Goal: Transaction & Acquisition: Purchase product/service

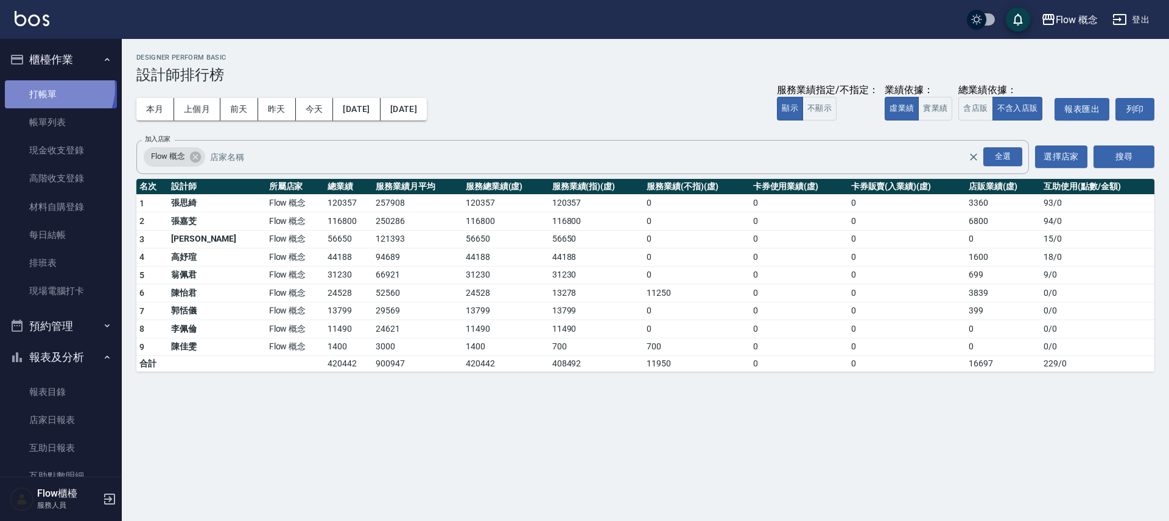
click at [55, 88] on link "打帳單" at bounding box center [61, 94] width 112 height 28
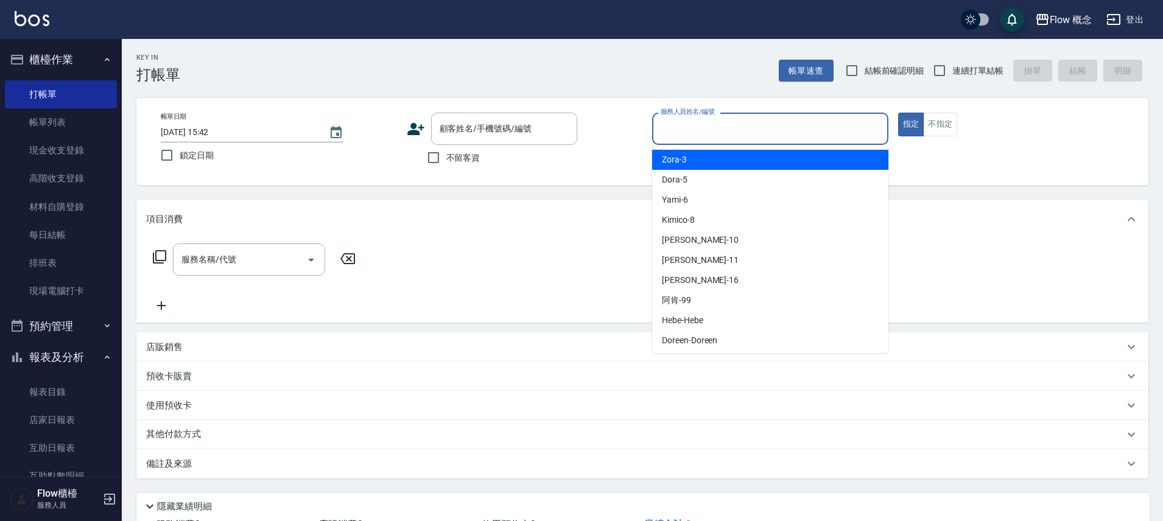
click at [710, 119] on div "服務人員姓名/編號 服務人員姓名/編號" at bounding box center [770, 129] width 236 height 32
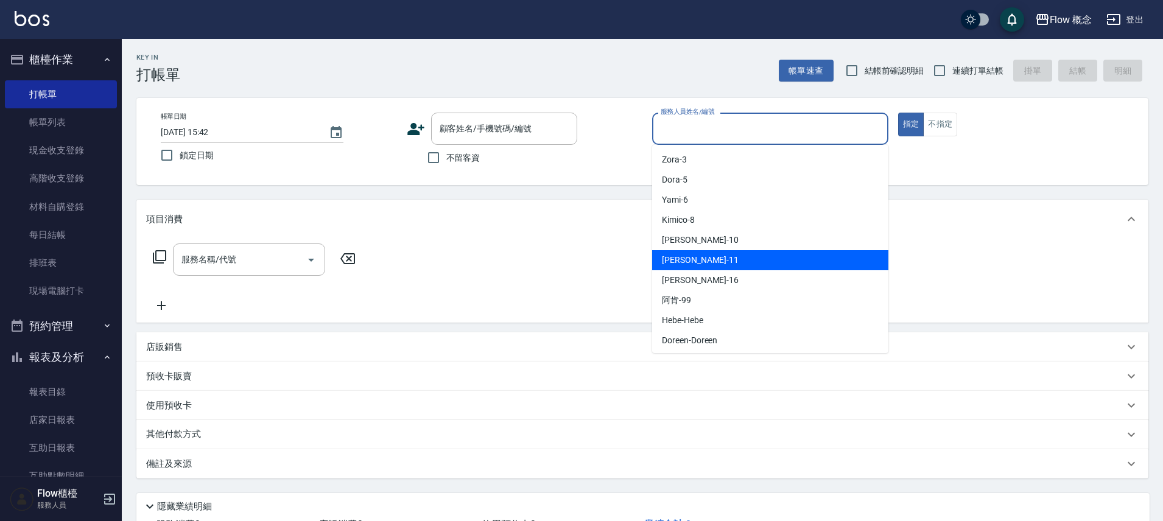
drag, startPoint x: 719, startPoint y: 265, endPoint x: 589, endPoint y: 214, distance: 139.4
click at [717, 264] on div "[PERSON_NAME] -11" at bounding box center [770, 260] width 236 height 20
type input "[PERSON_NAME]-11"
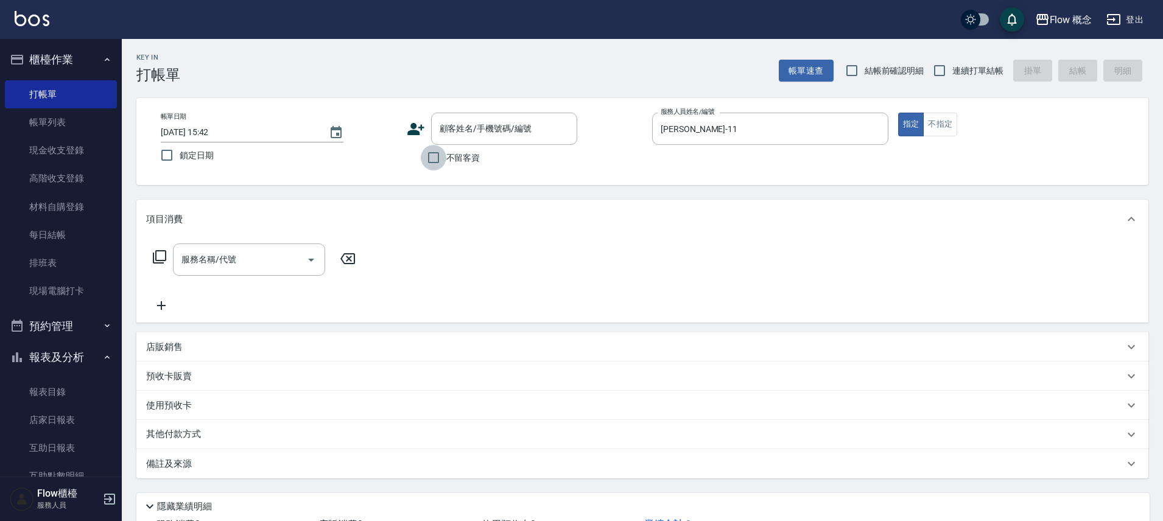
click at [426, 150] on input "不留客資" at bounding box center [434, 158] width 26 height 26
checkbox input "true"
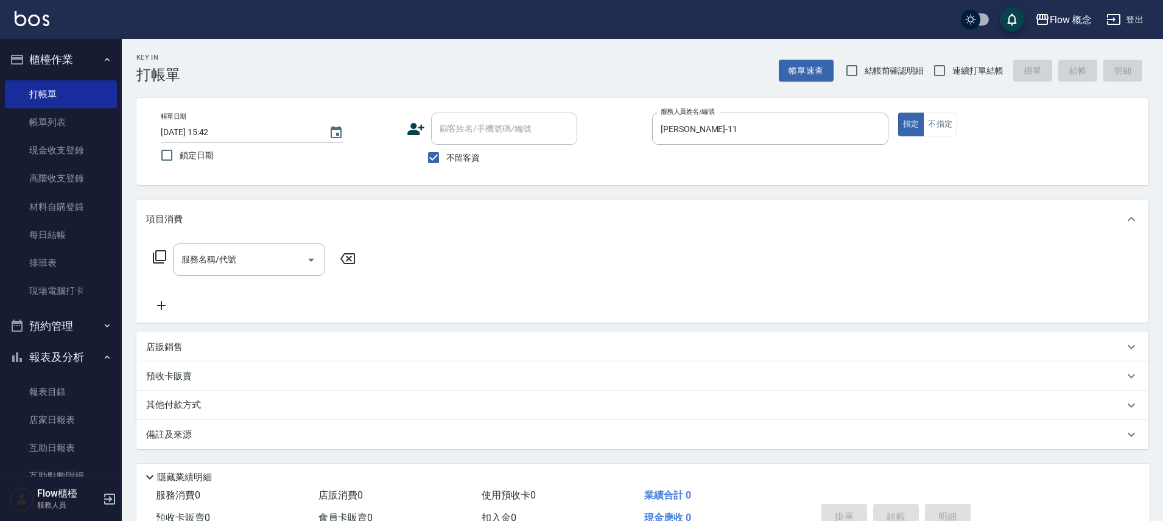
click at [153, 250] on icon at bounding box center [159, 257] width 15 height 15
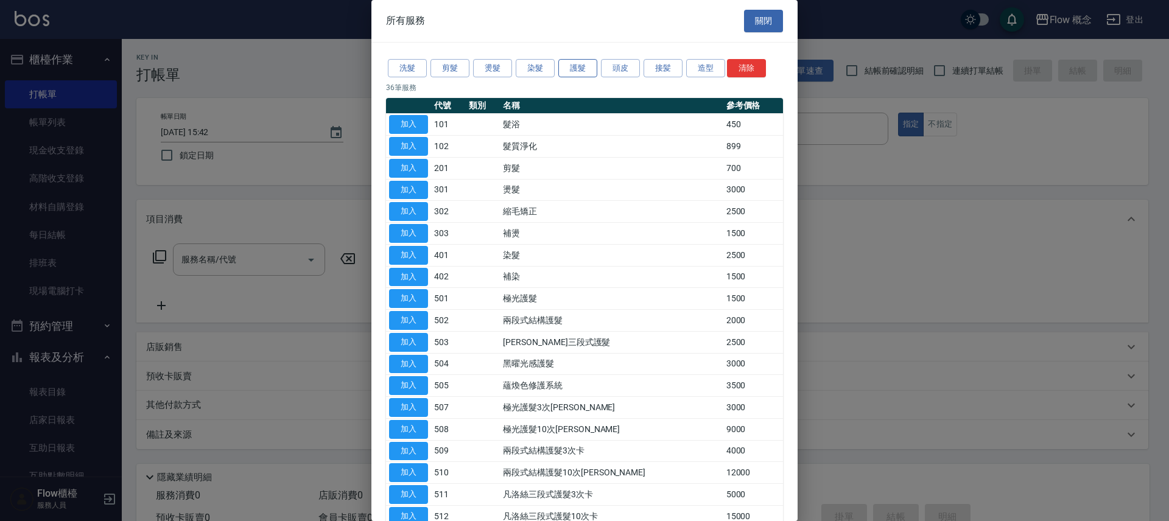
click at [576, 69] on button "護髮" at bounding box center [577, 68] width 39 height 19
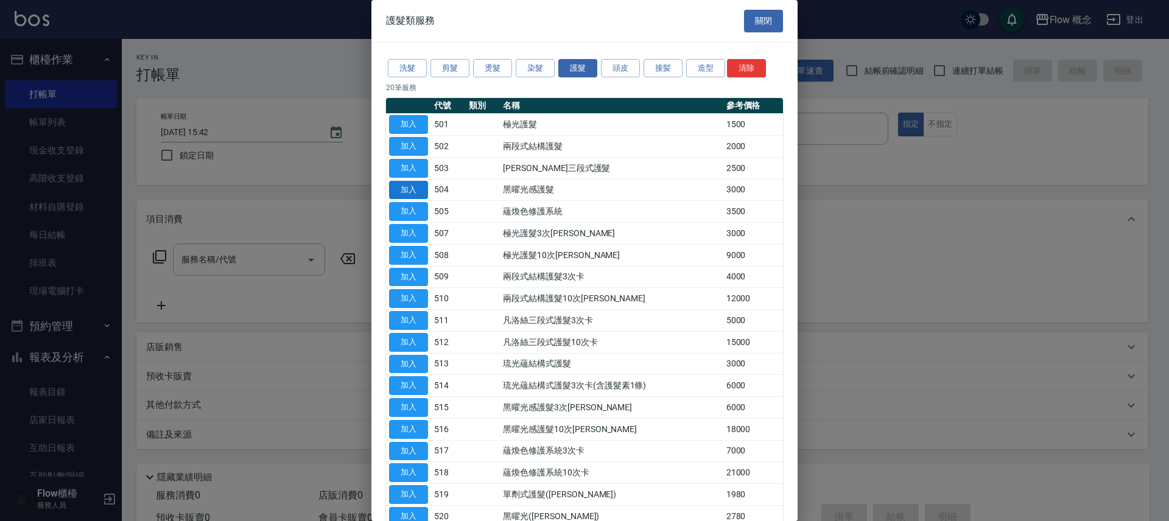
click at [413, 189] on button "加入" at bounding box center [408, 190] width 39 height 19
type input "黑曜光感護髮(504)"
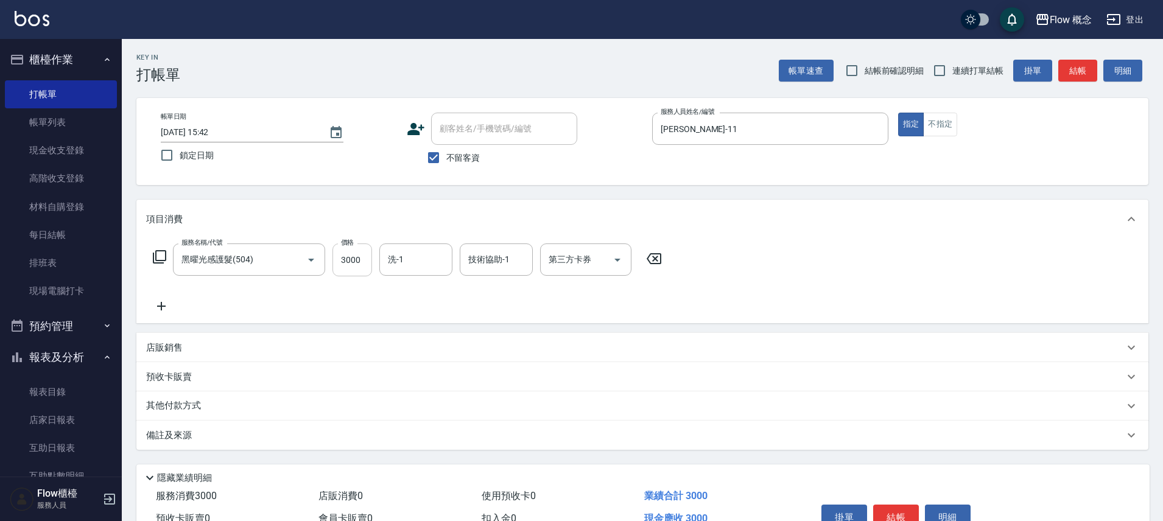
click at [345, 266] on input "3000" at bounding box center [353, 260] width 40 height 33
drag, startPoint x: 381, startPoint y: 267, endPoint x: 363, endPoint y: 261, distance: 19.5
click at [381, 268] on div "洗-1" at bounding box center [415, 260] width 73 height 32
click at [357, 260] on input "3000" at bounding box center [353, 260] width 40 height 33
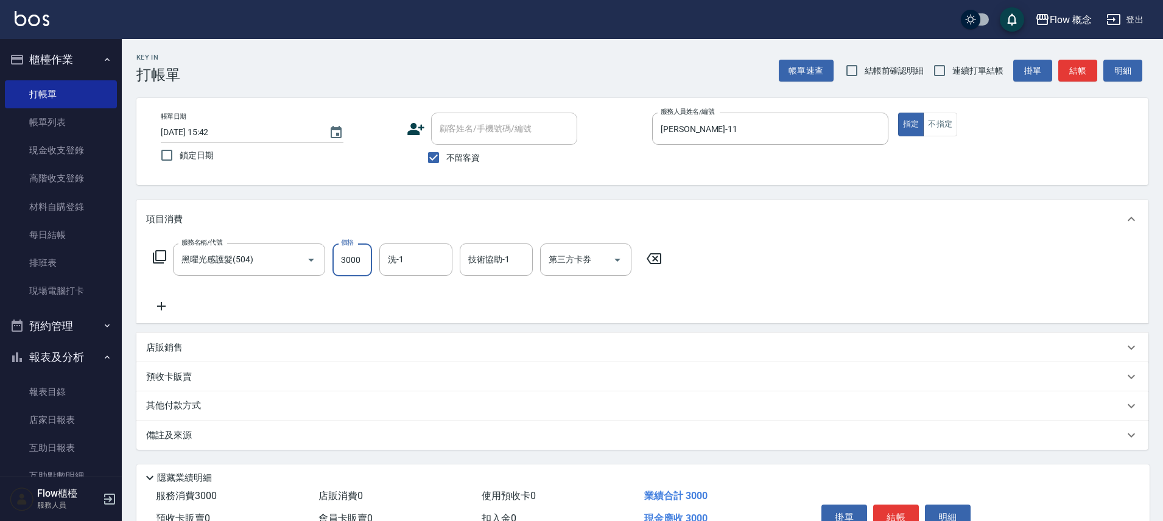
click at [349, 266] on input "3000" at bounding box center [353, 260] width 40 height 33
drag, startPoint x: 364, startPoint y: 257, endPoint x: 337, endPoint y: 258, distance: 26.8
click at [337, 258] on input "3000" at bounding box center [353, 260] width 40 height 33
type input "0"
type input "0gnf2"
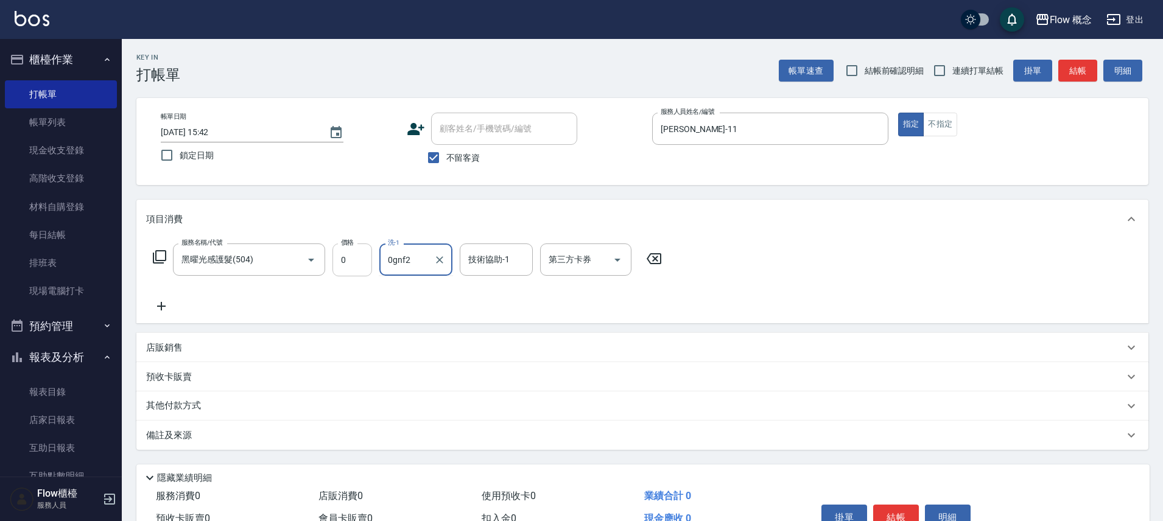
type input "0"
click at [440, 258] on icon "Clear" at bounding box center [440, 260] width 12 height 12
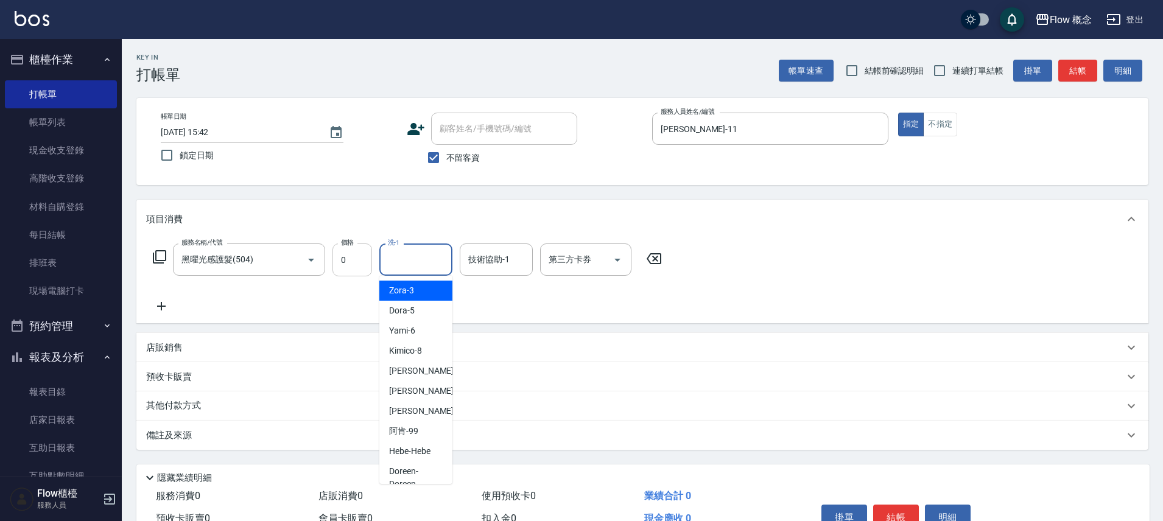
click at [346, 266] on input "0" at bounding box center [353, 260] width 40 height 33
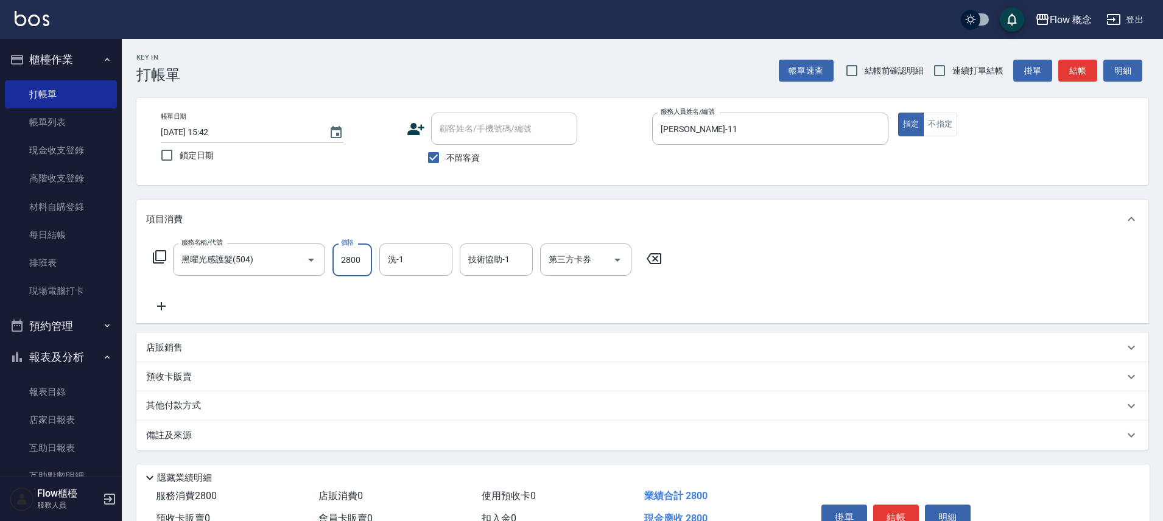
type input "2800"
click at [525, 295] on div "服務名稱/代號 黑曜光感護髮(504) 服務名稱/代號 價格 2800 價格 洗-1 洗-1 技術協助-1 技術協助-1 第三方卡券 第三方卡券" at bounding box center [407, 279] width 523 height 70
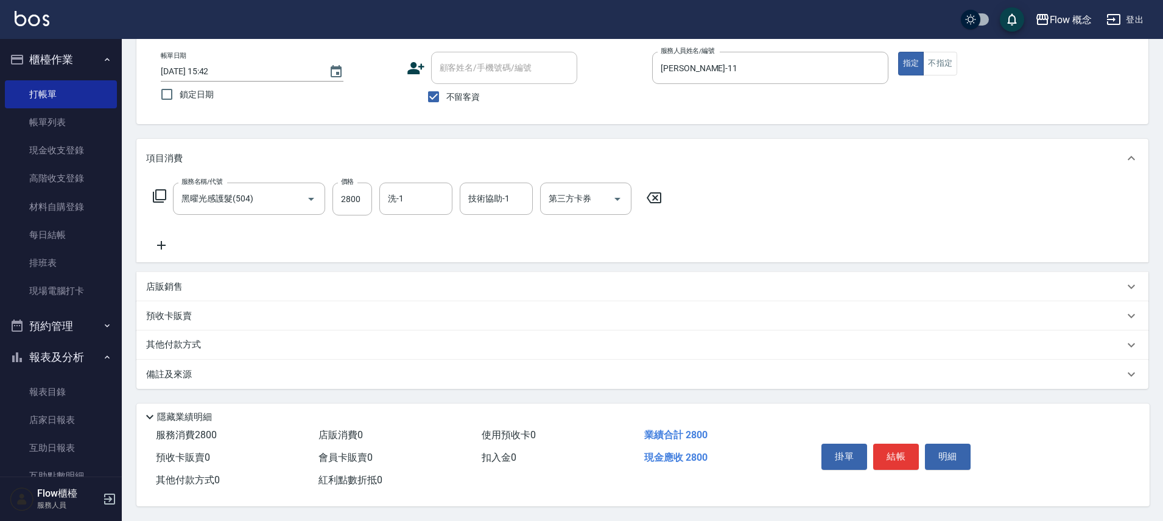
scroll to position [66, 0]
click at [890, 450] on button "結帳" at bounding box center [896, 457] width 46 height 26
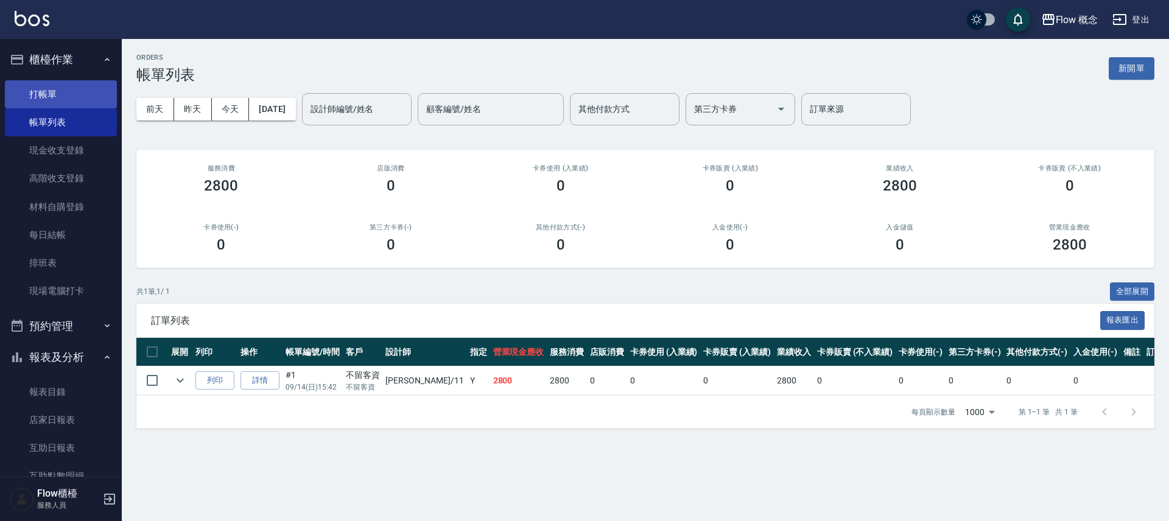
click at [48, 92] on link "打帳單" at bounding box center [61, 94] width 112 height 28
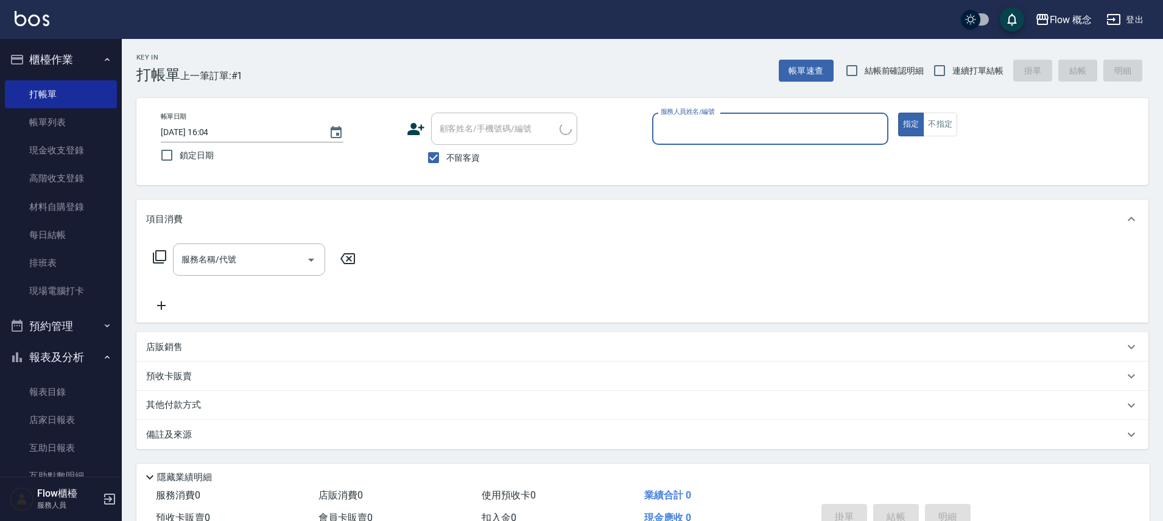
click at [685, 124] on input "服務人員姓名/編號" at bounding box center [770, 128] width 225 height 21
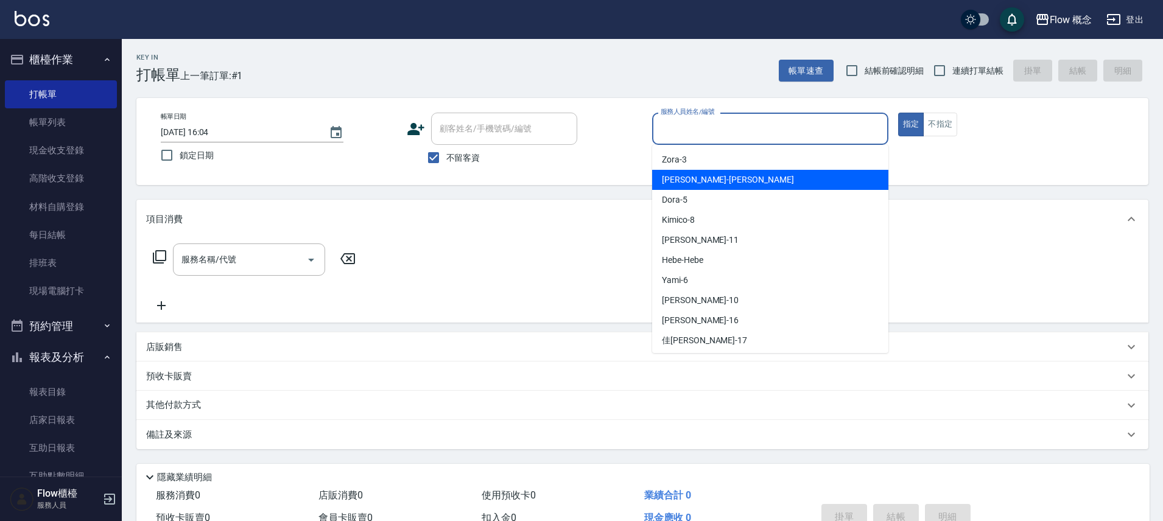
click at [696, 181] on span "[PERSON_NAME] -[PERSON_NAME]" at bounding box center [728, 180] width 132 height 13
type input "[PERSON_NAME]"
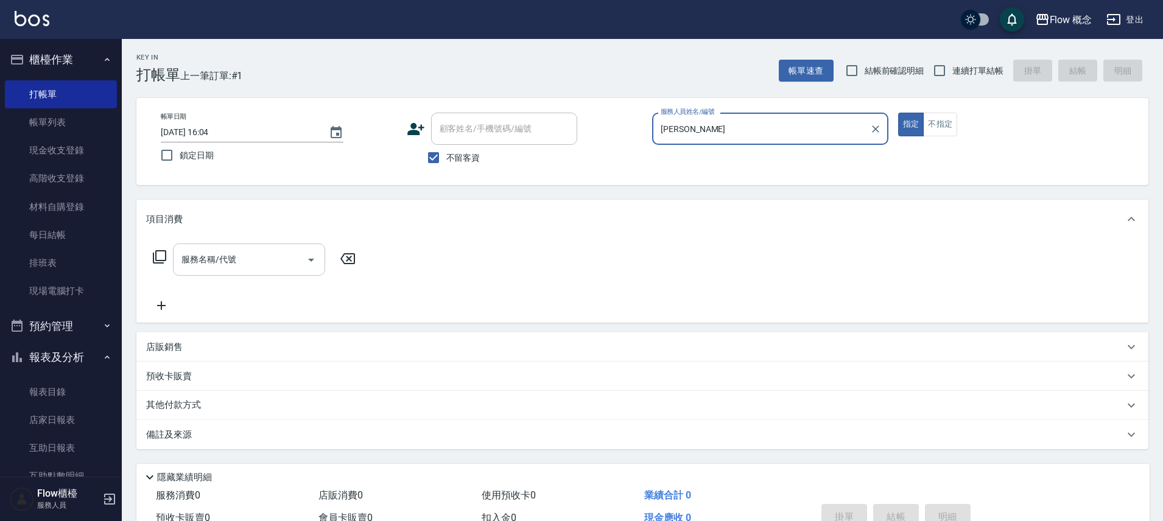
click at [303, 252] on div at bounding box center [310, 260] width 18 height 32
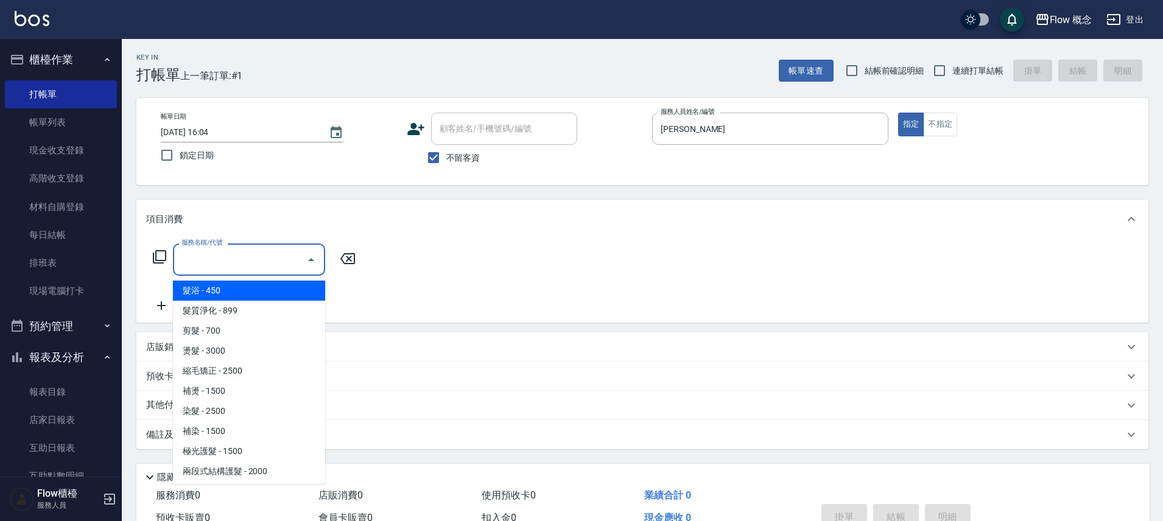
click at [246, 259] on input "服務名稱/代號" at bounding box center [239, 259] width 123 height 21
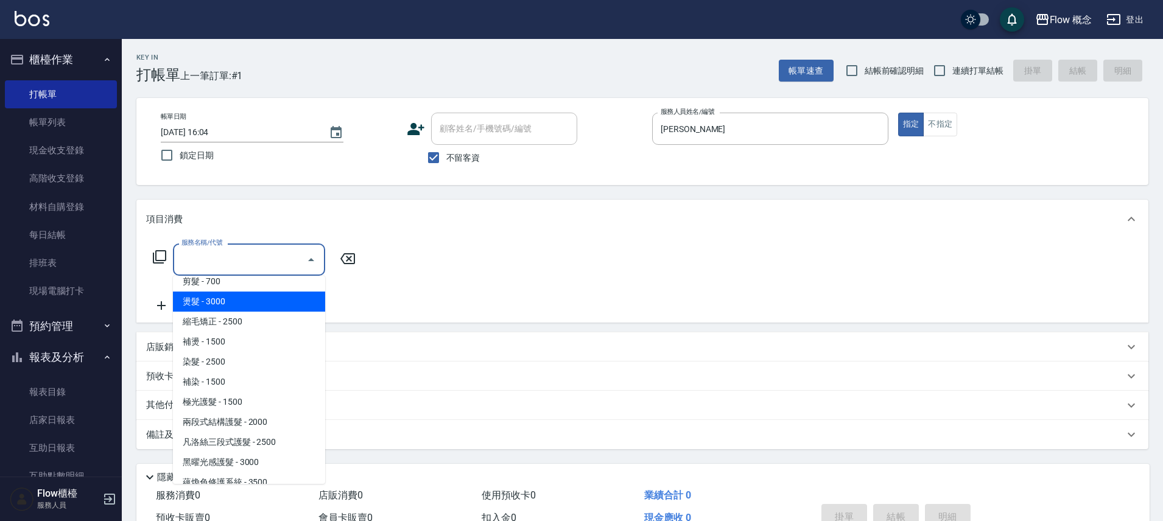
scroll to position [62, 0]
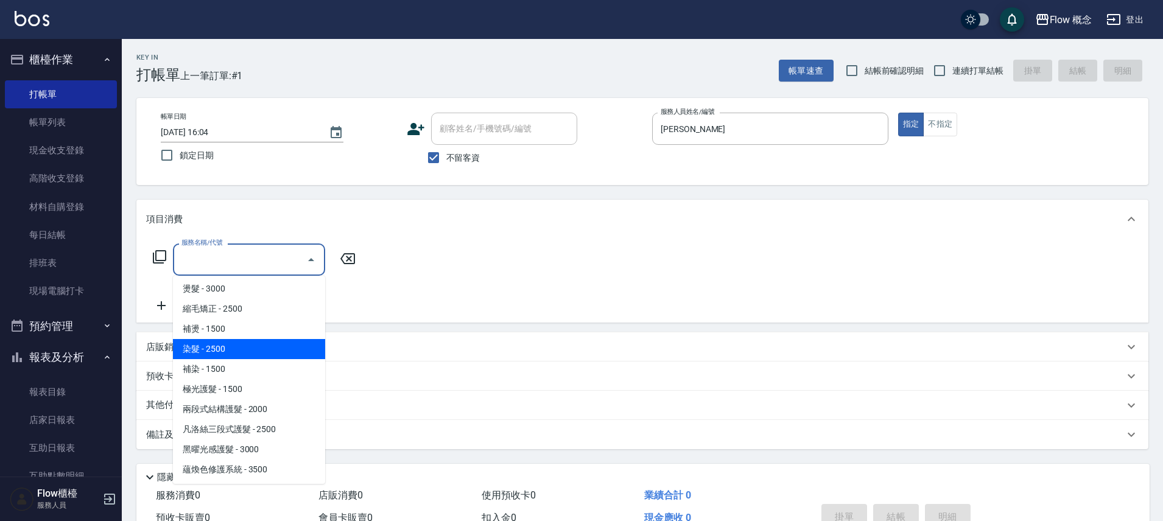
click at [222, 350] on span "染髮 - 2500" at bounding box center [249, 349] width 152 height 20
type input "染髮(401)"
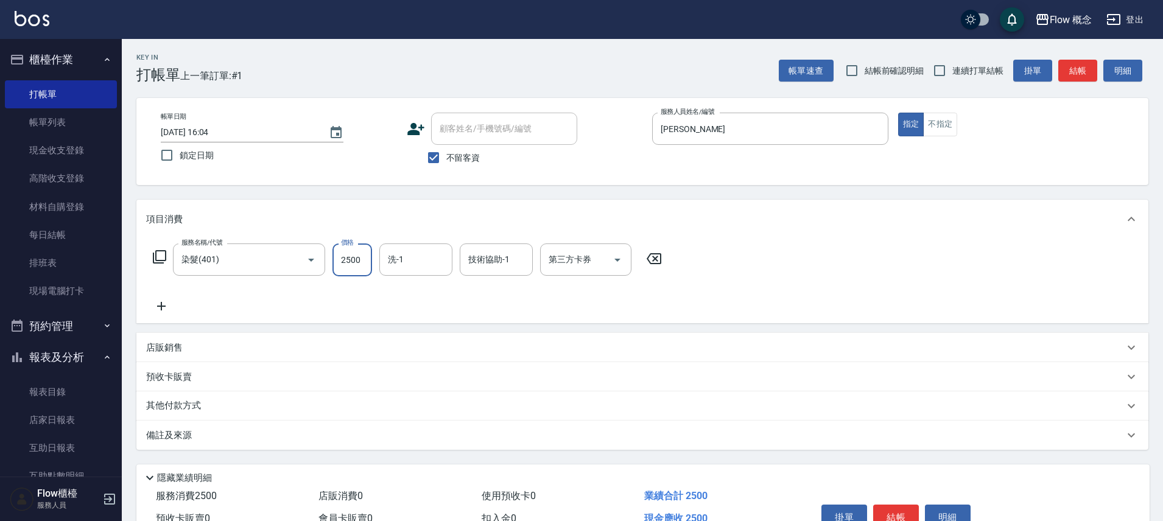
click at [361, 258] on input "2500" at bounding box center [353, 260] width 40 height 33
click at [427, 245] on div "洗-1" at bounding box center [415, 260] width 73 height 32
type input "1390"
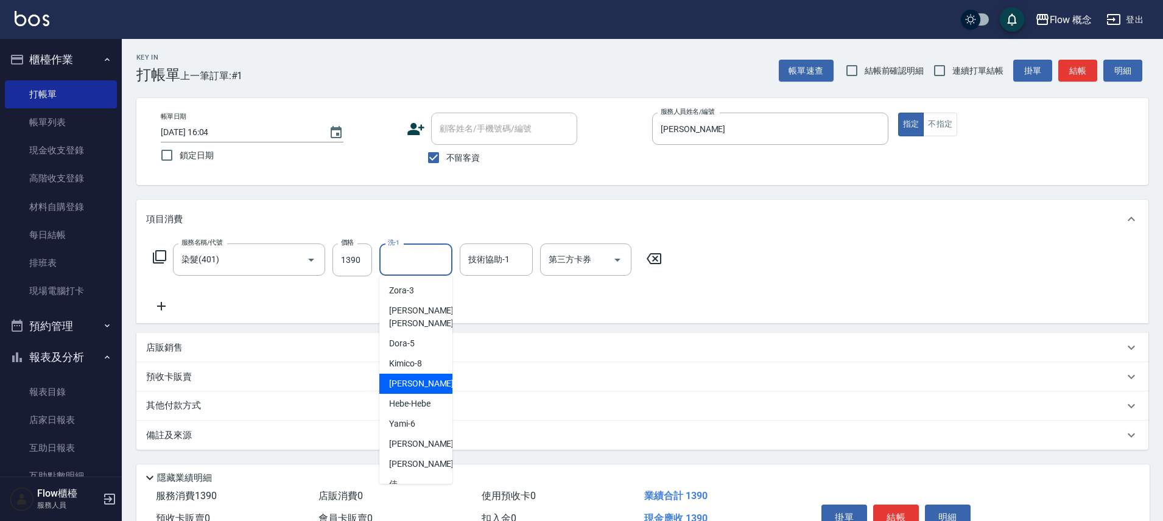
click at [412, 378] on span "[PERSON_NAME] -11" at bounding box center [427, 384] width 77 height 13
type input "[PERSON_NAME]-11"
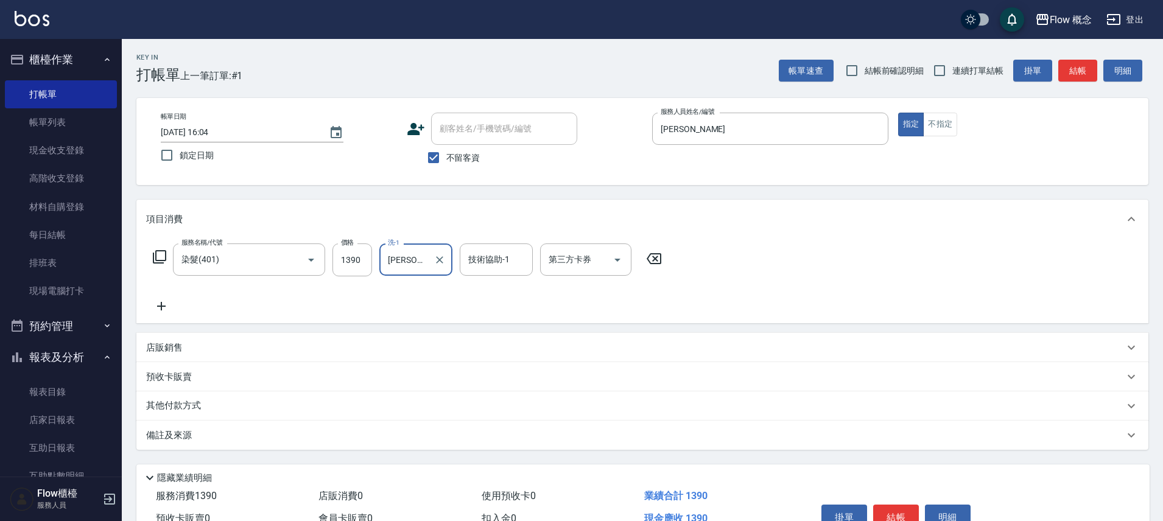
click at [164, 310] on icon at bounding box center [161, 306] width 30 height 15
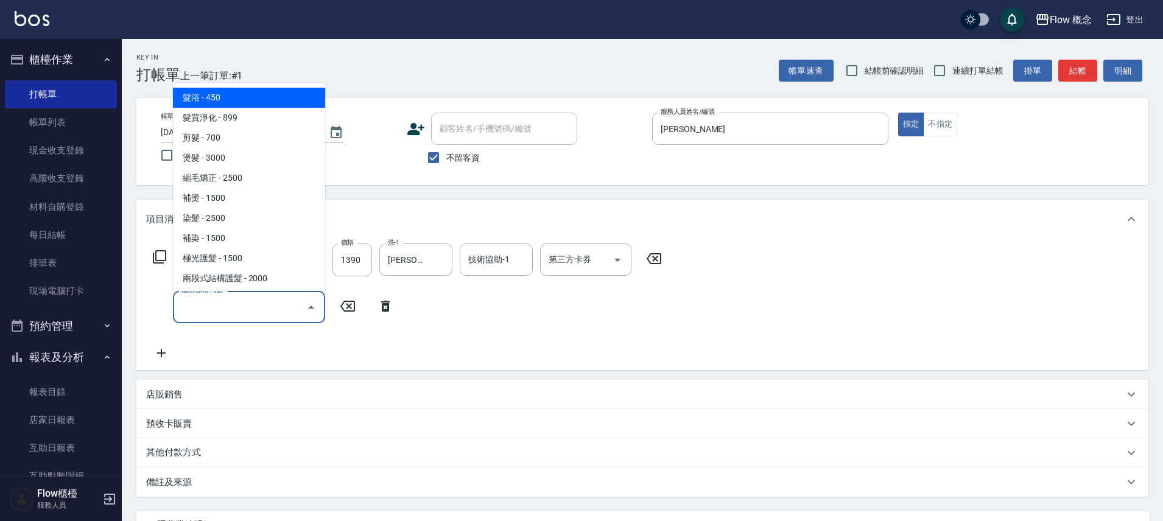
click at [214, 317] on input "服務名稱/代號" at bounding box center [239, 307] width 123 height 21
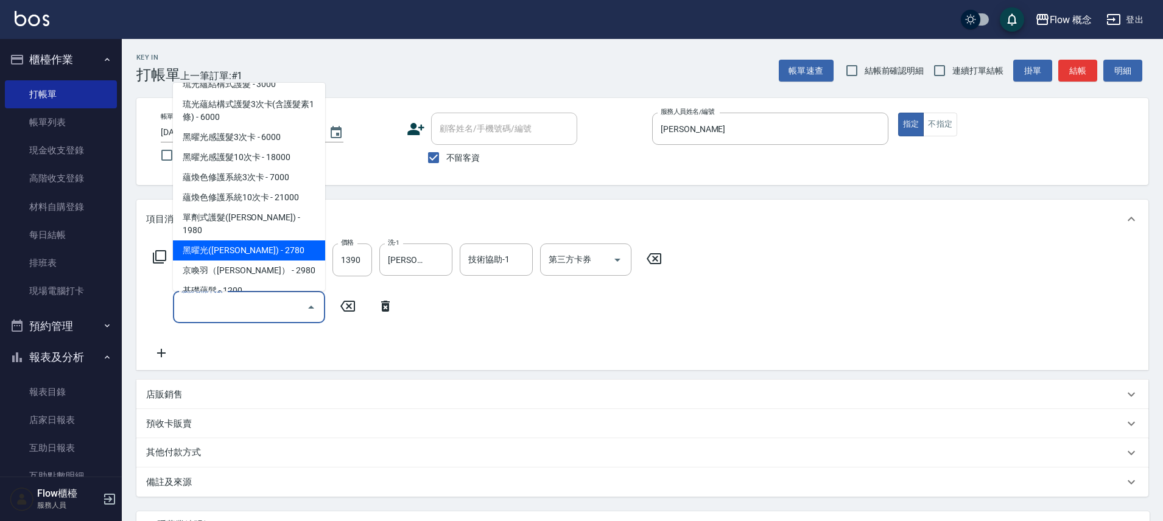
scroll to position [398, 0]
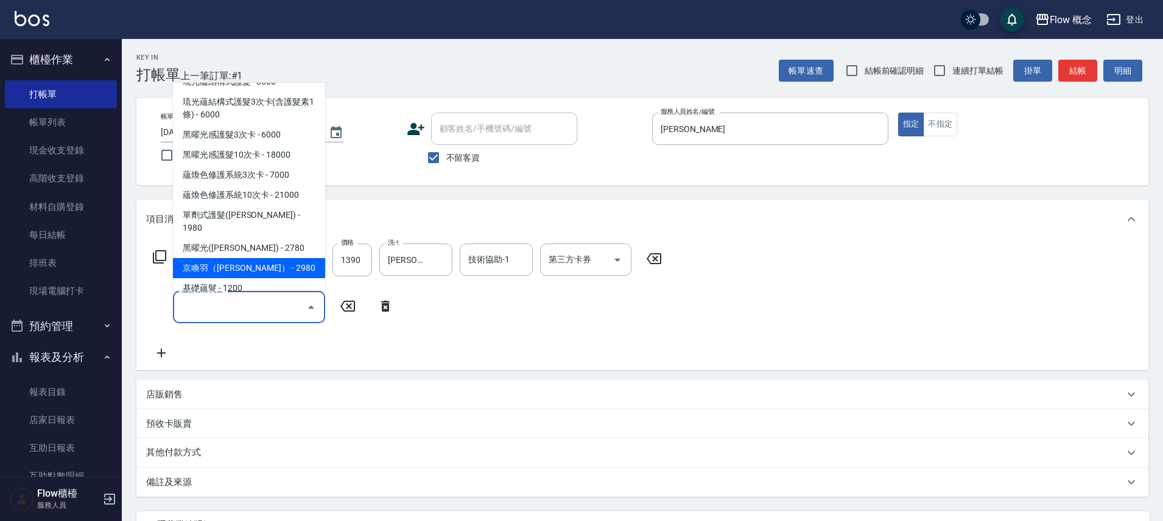
click at [240, 258] on span "京喚羽（[PERSON_NAME]） - 2980" at bounding box center [249, 268] width 152 height 20
type input "京喚羽（[PERSON_NAME]）(521)"
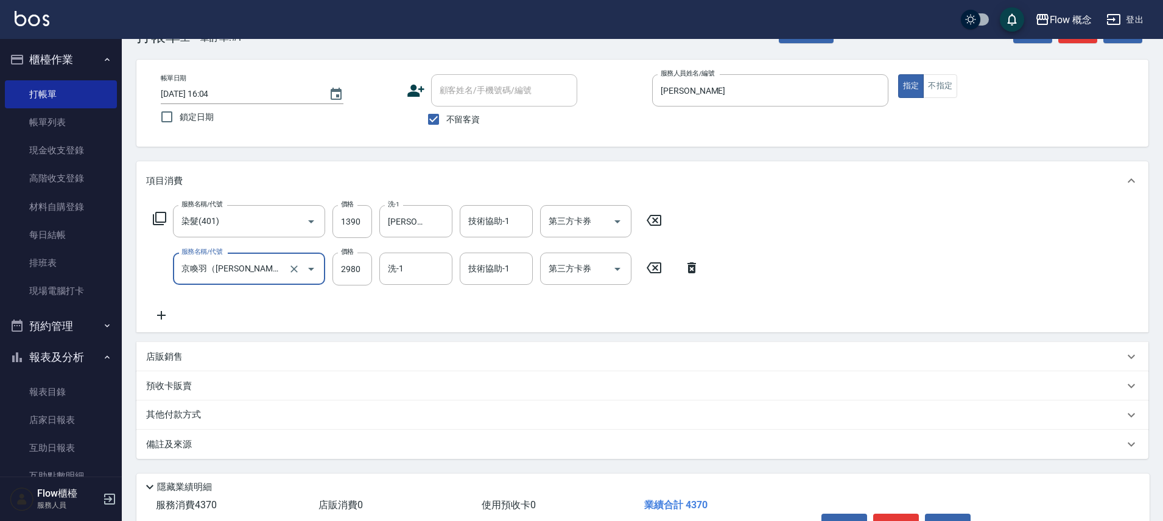
scroll to position [100, 0]
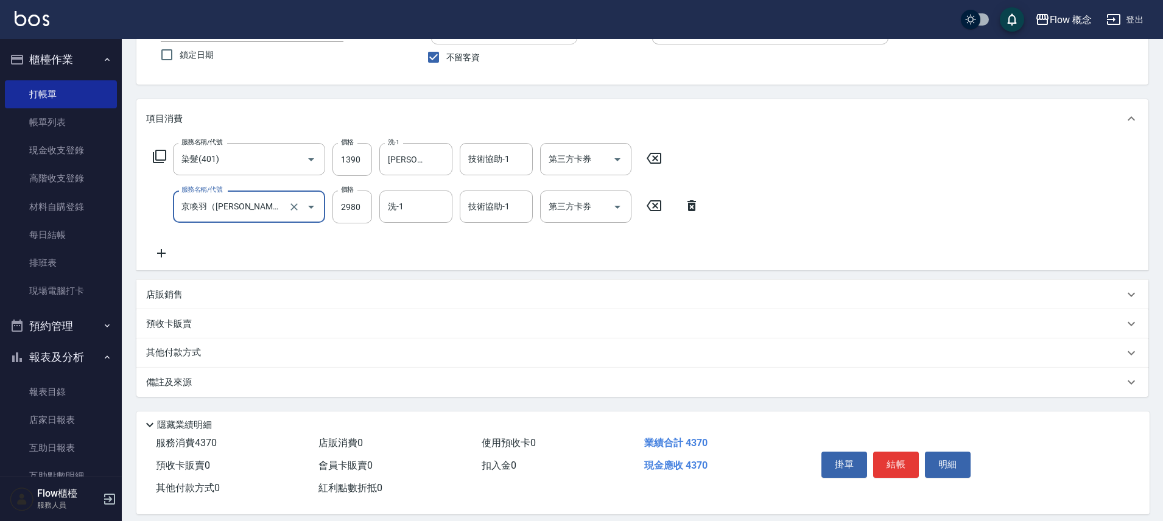
click at [157, 249] on icon at bounding box center [161, 253] width 30 height 15
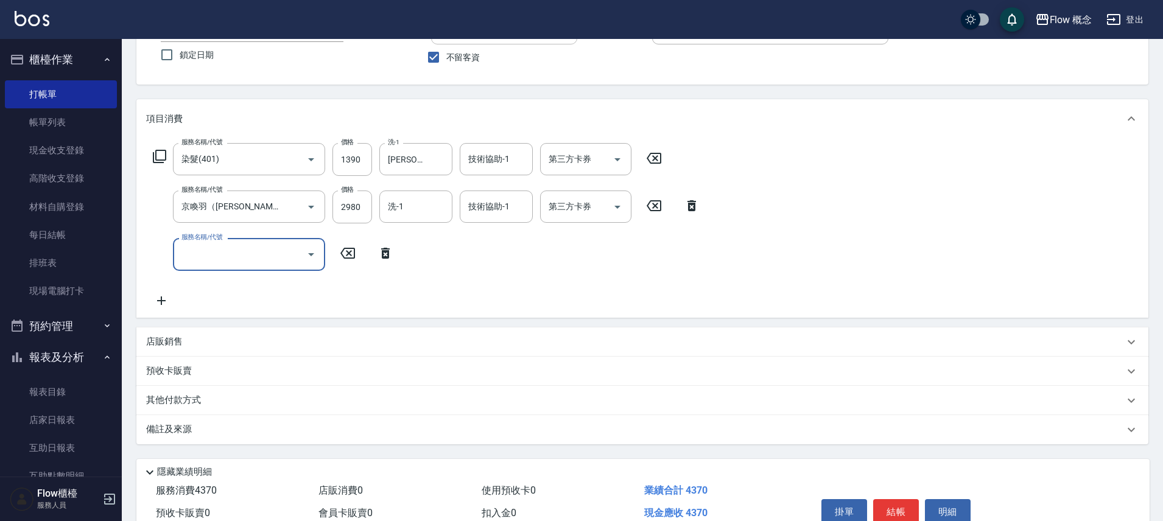
click at [205, 251] on input "服務名稱/代號" at bounding box center [239, 254] width 123 height 21
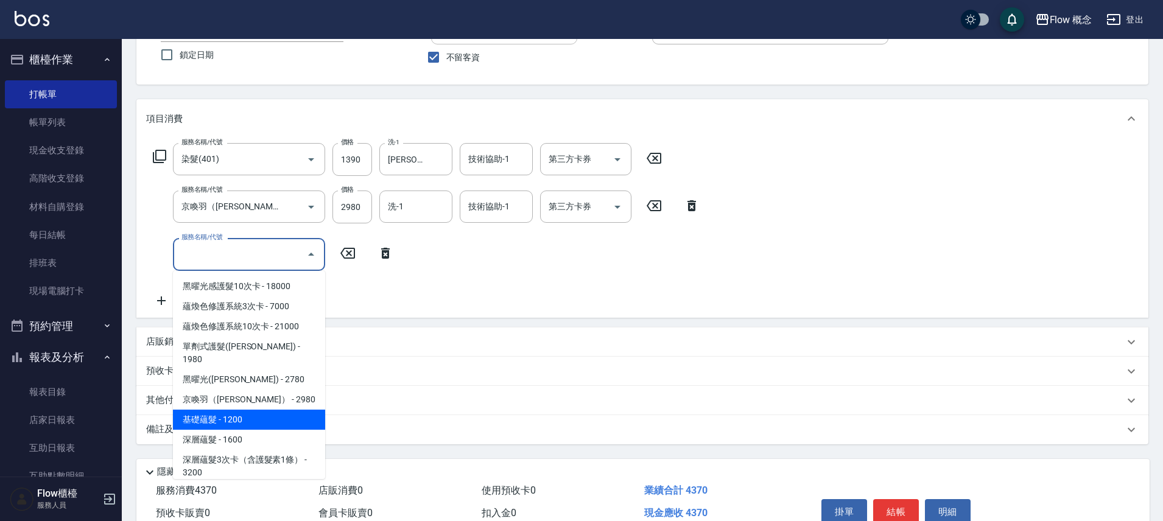
scroll to position [520, 0]
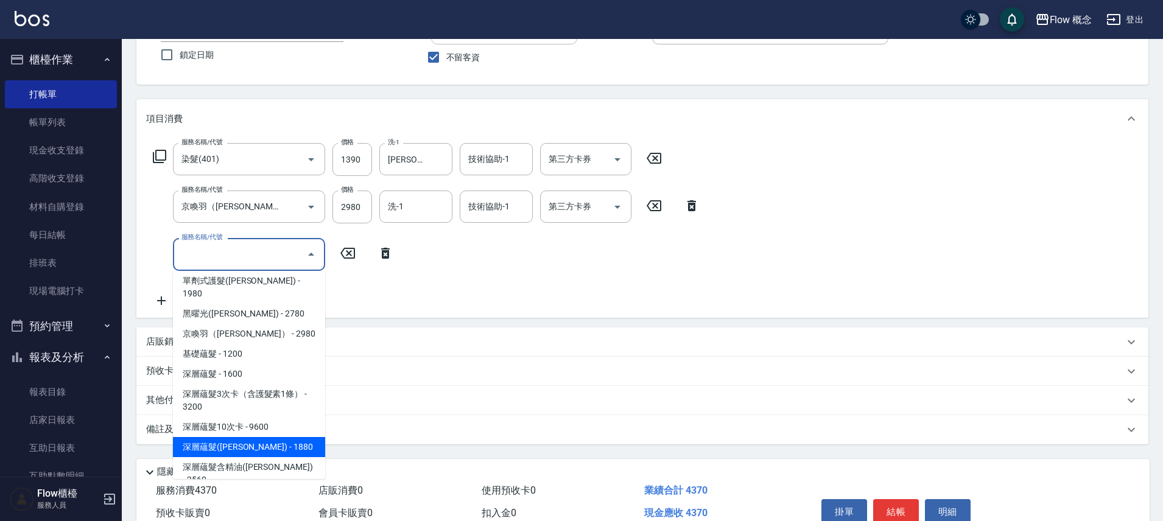
click at [264, 437] on span "深層蘊髮([PERSON_NAME]) - 1880" at bounding box center [249, 447] width 152 height 20
type input "深層蘊髮([PERSON_NAME])(605)"
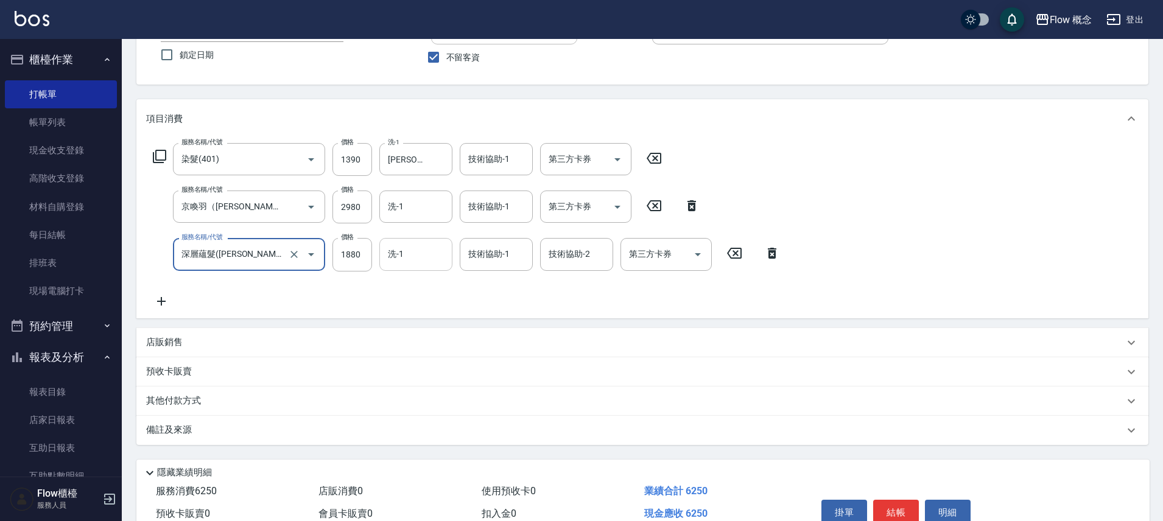
click at [401, 257] on div "洗-1 洗-1" at bounding box center [415, 254] width 73 height 32
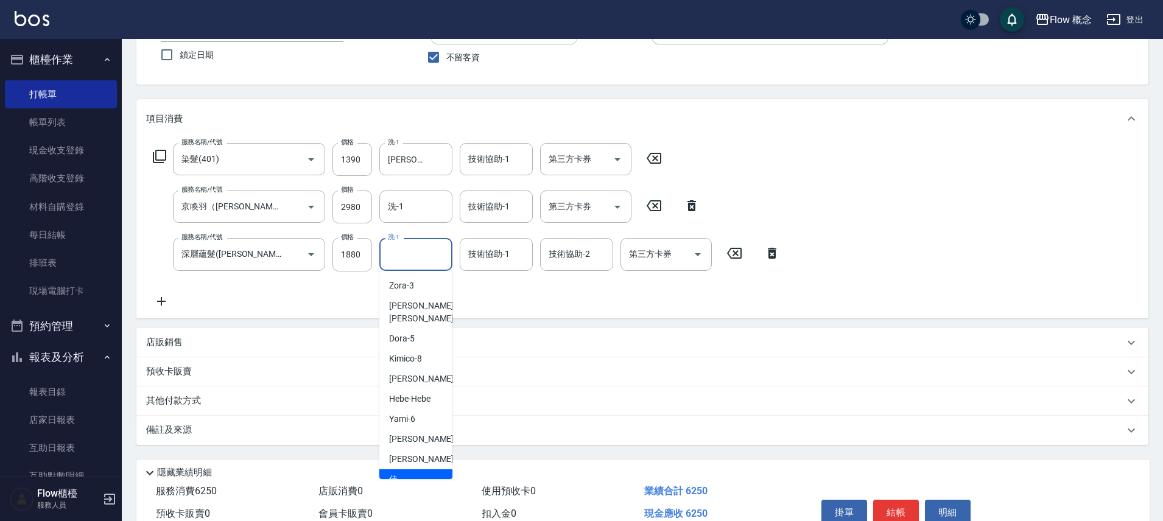
click at [401, 473] on span "佳[PERSON_NAME] -17" at bounding box center [427, 486] width 77 height 26
type input "佳[PERSON_NAME]-17"
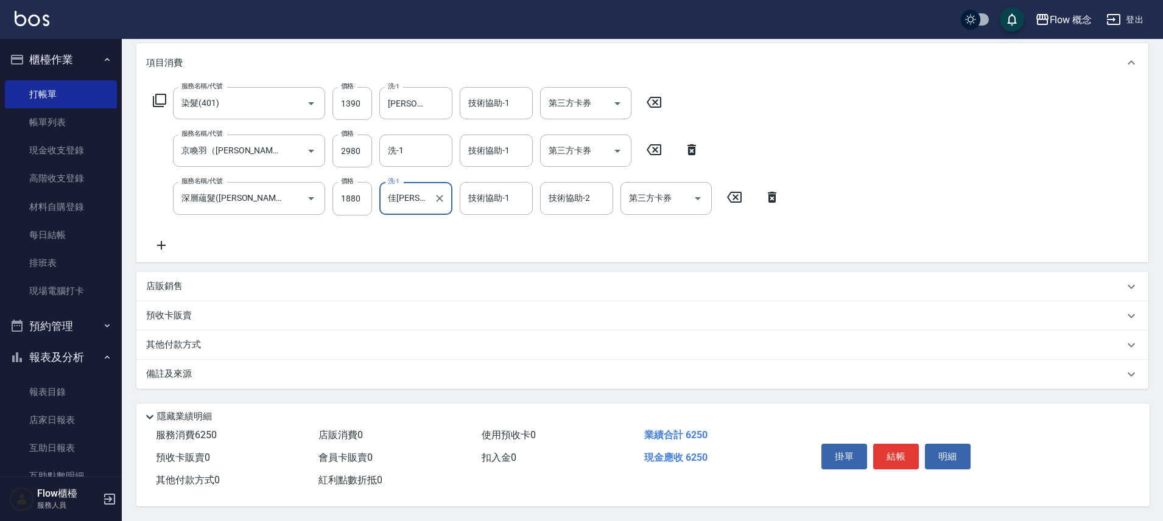
scroll to position [162, 0]
click at [240, 376] on div "備註及來源" at bounding box center [642, 374] width 1012 height 29
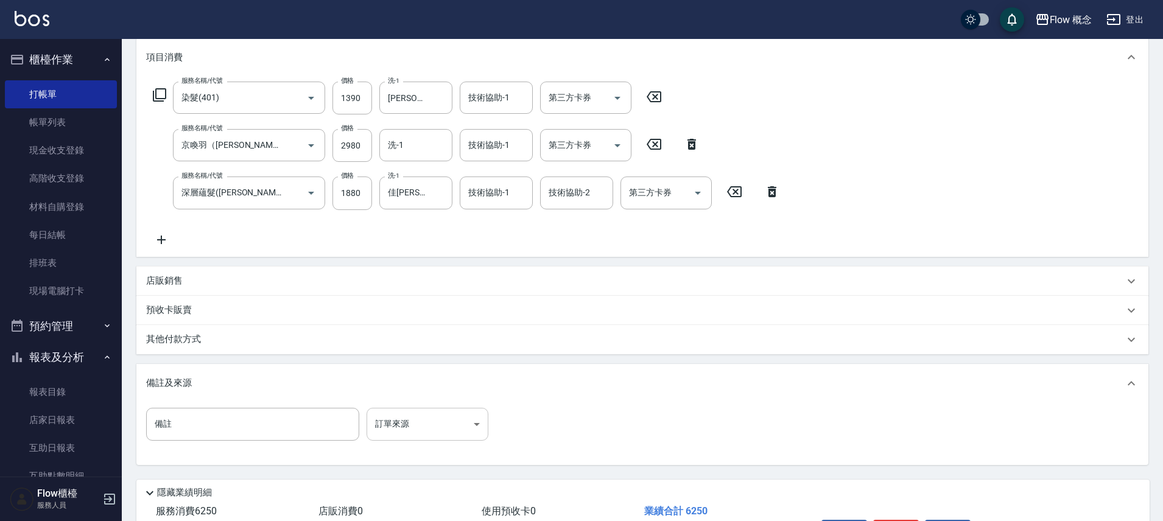
click at [450, 415] on body "Flow 概念 登出 櫃檯作業 打帳單 帳單列表 現金收支登錄 高階收支登錄 材料自購登錄 每日結帳 排班表 現場電腦打卡 預約管理 預約管理 單日預約紀錄 …" at bounding box center [581, 217] width 1163 height 759
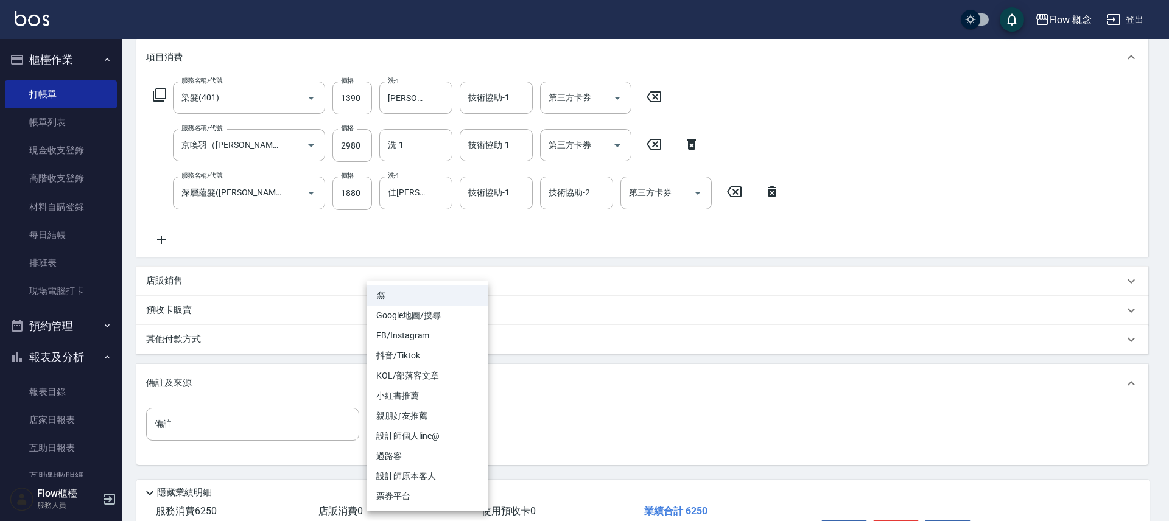
click at [422, 331] on li "FB/Instagram" at bounding box center [428, 336] width 122 height 20
type input "FB/Instagram"
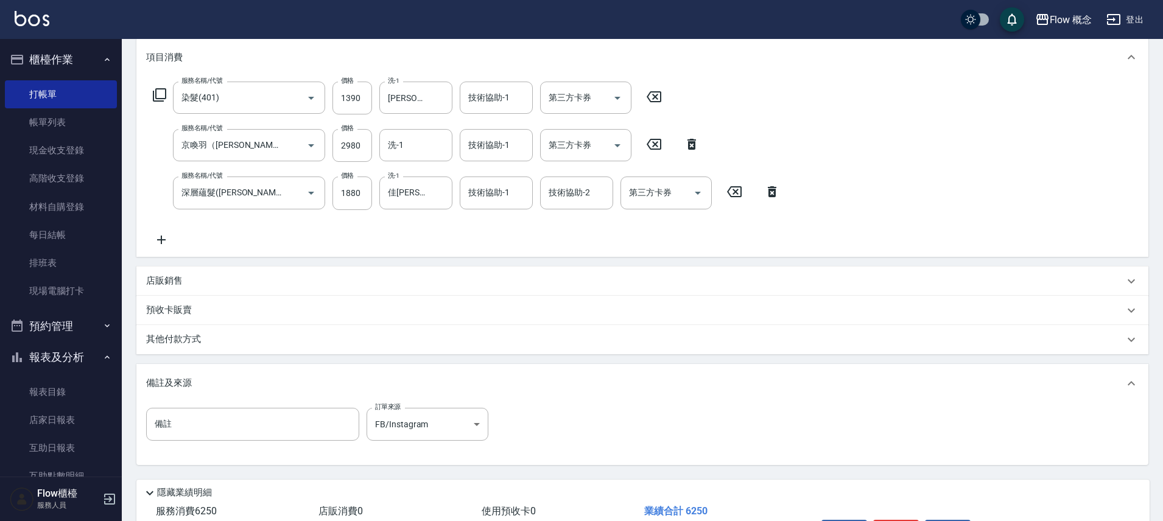
drag, startPoint x: 214, startPoint y: 356, endPoint x: 223, endPoint y: 348, distance: 11.6
click at [215, 356] on div "項目消費 服務名稱/代號 染髮(401) 服務名稱/代號 價格 1390 價格 洗-1 恬恬-11 洗-1 技術協助-1 技術協助-1 第三方卡券 第三方卡券…" at bounding box center [642, 252] width 1012 height 428
click at [223, 348] on div "其他付款方式" at bounding box center [642, 339] width 1012 height 29
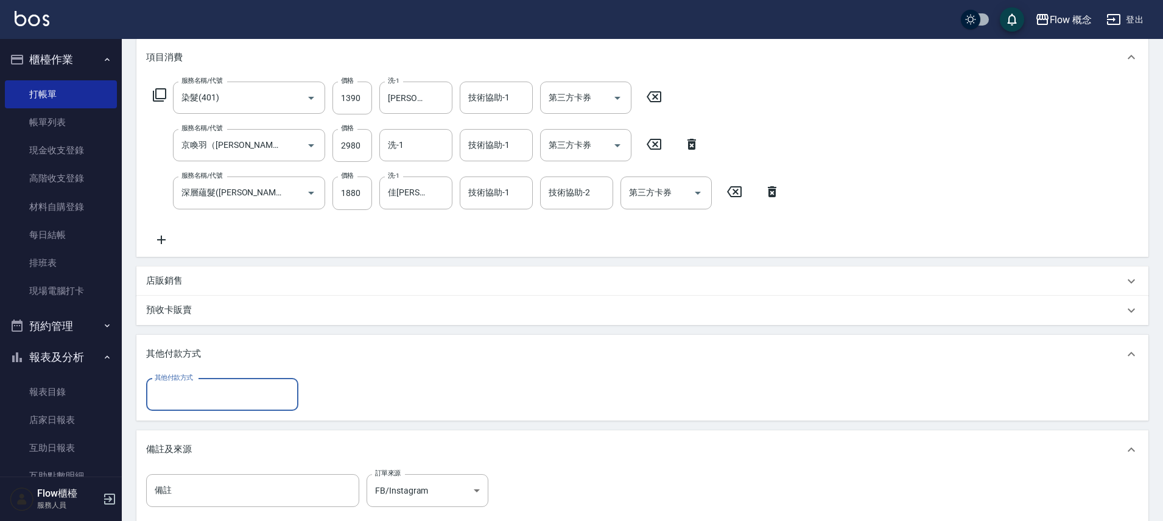
scroll to position [0, 0]
click at [250, 393] on input "其他付款方式" at bounding box center [222, 394] width 141 height 21
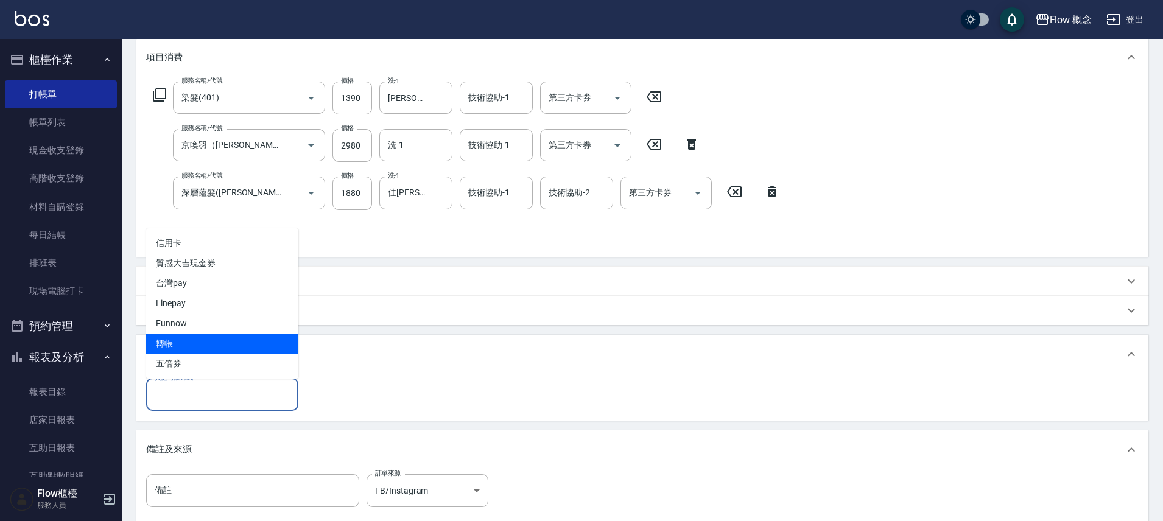
click at [189, 344] on span "轉帳" at bounding box center [222, 344] width 152 height 20
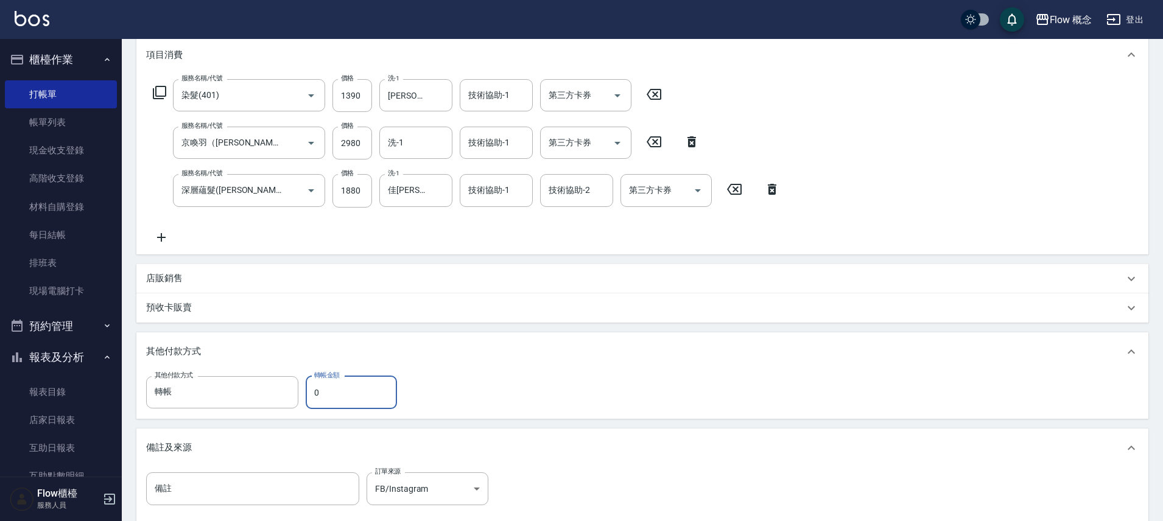
scroll to position [188, 0]
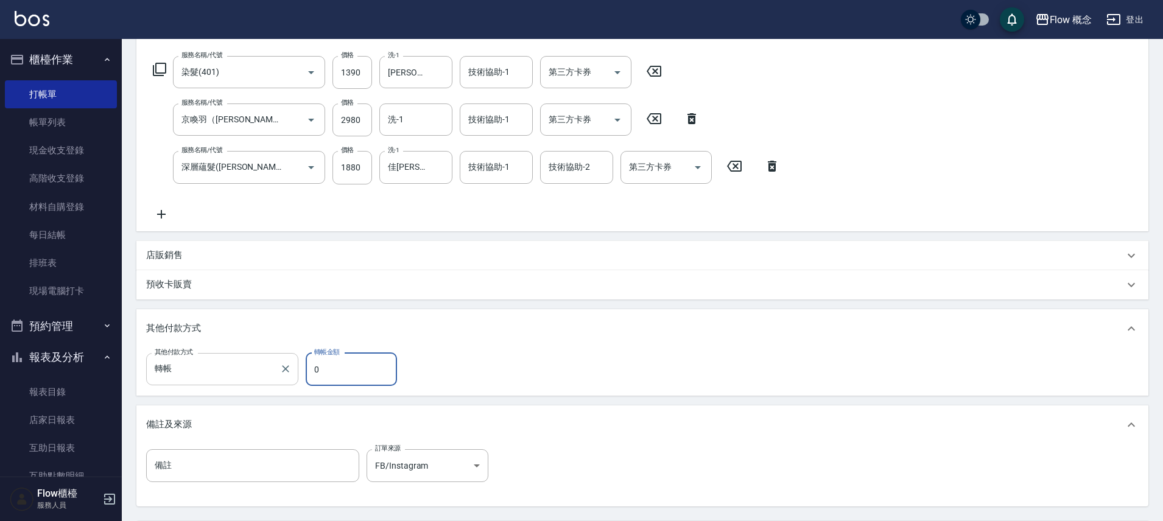
click at [202, 376] on input "轉帳" at bounding box center [213, 369] width 123 height 21
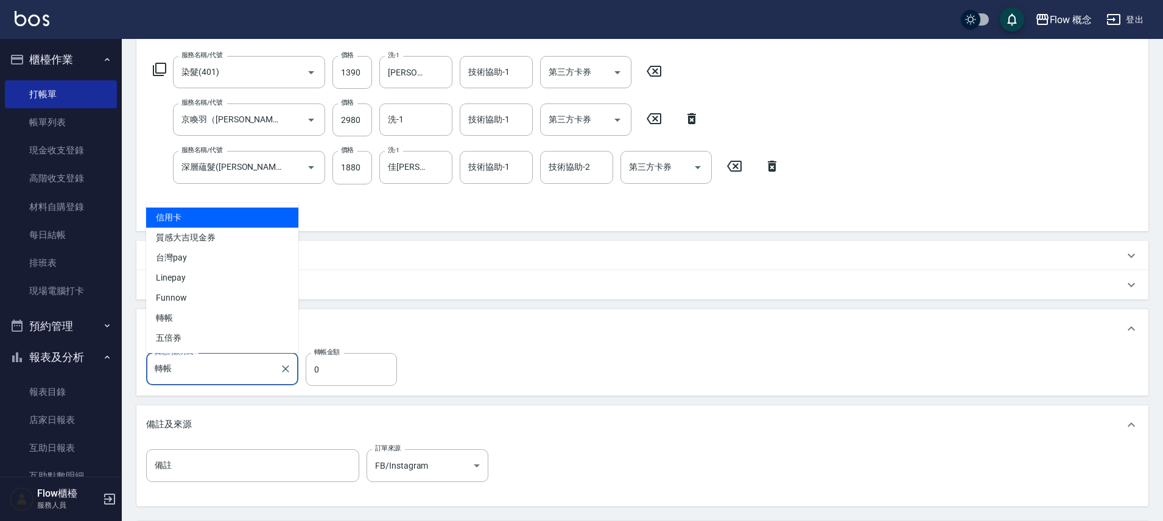
click at [191, 223] on span "信用卡" at bounding box center [222, 218] width 152 height 20
type input "信用卡"
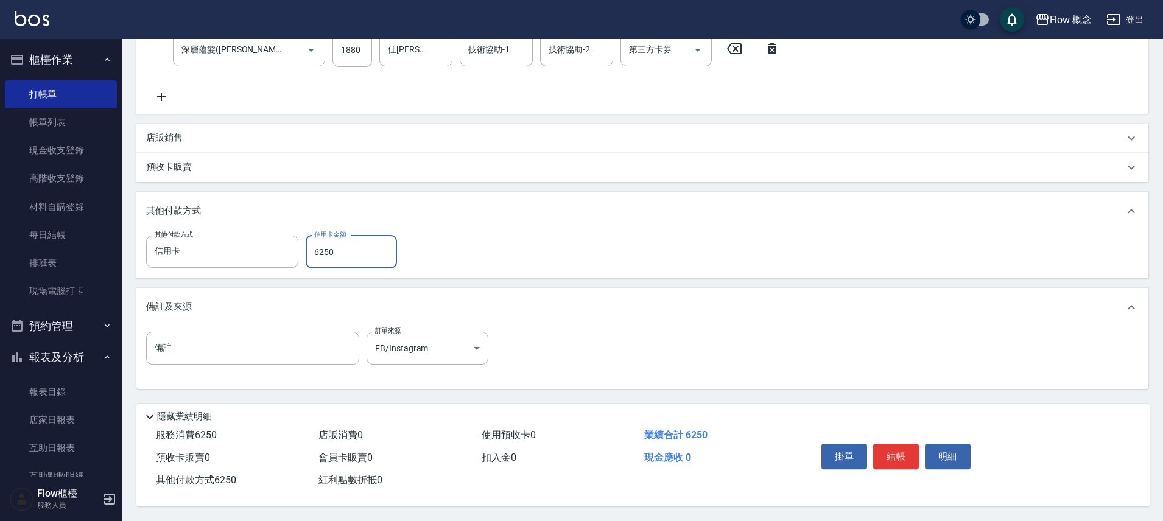
scroll to position [311, 0]
type input "6250"
click at [884, 447] on button "結帳" at bounding box center [896, 457] width 46 height 26
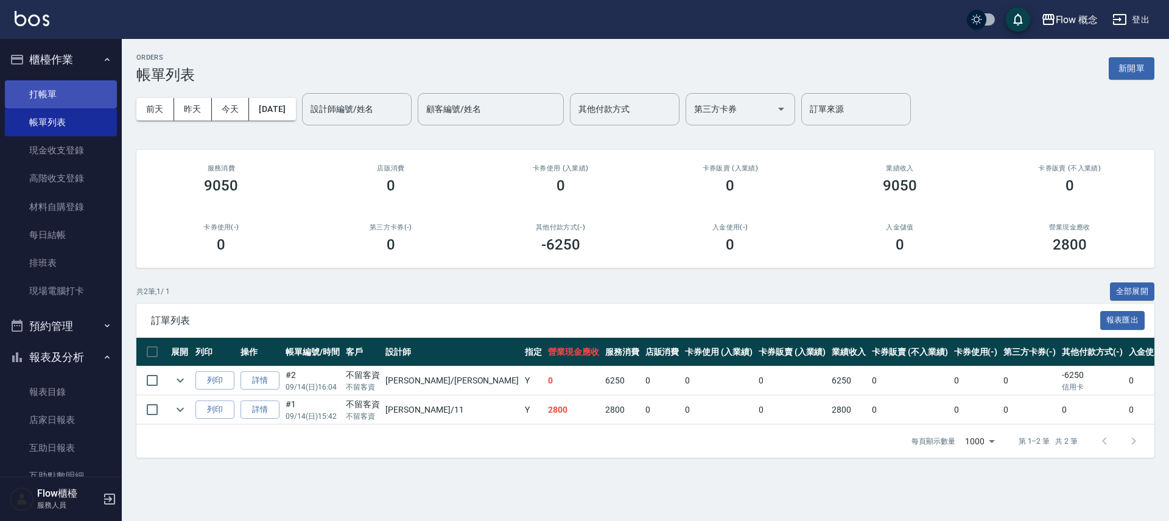
click at [57, 95] on link "打帳單" at bounding box center [61, 94] width 112 height 28
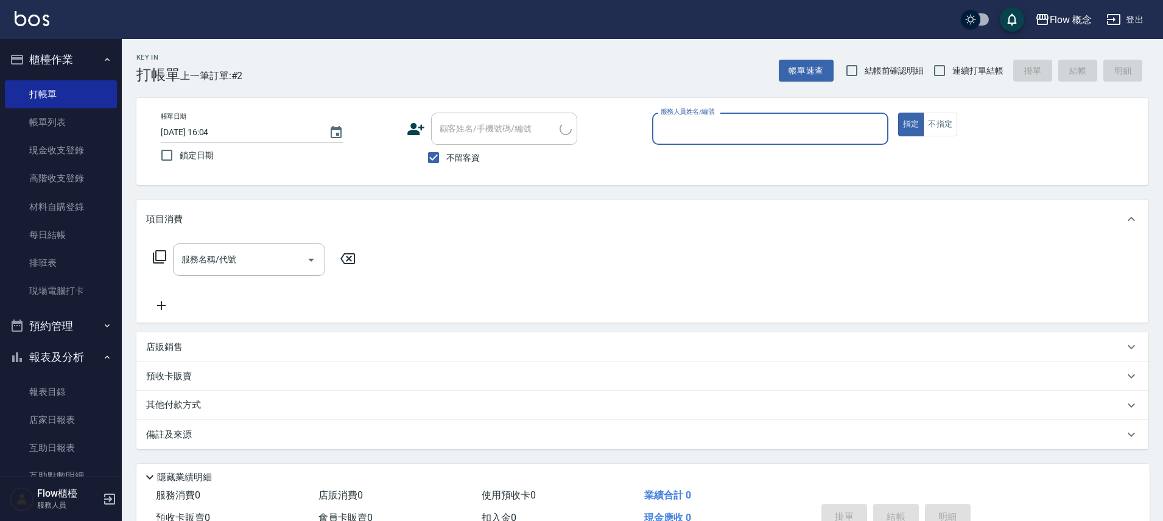
click at [680, 132] on input "服務人員姓名/編號" at bounding box center [770, 128] width 225 height 21
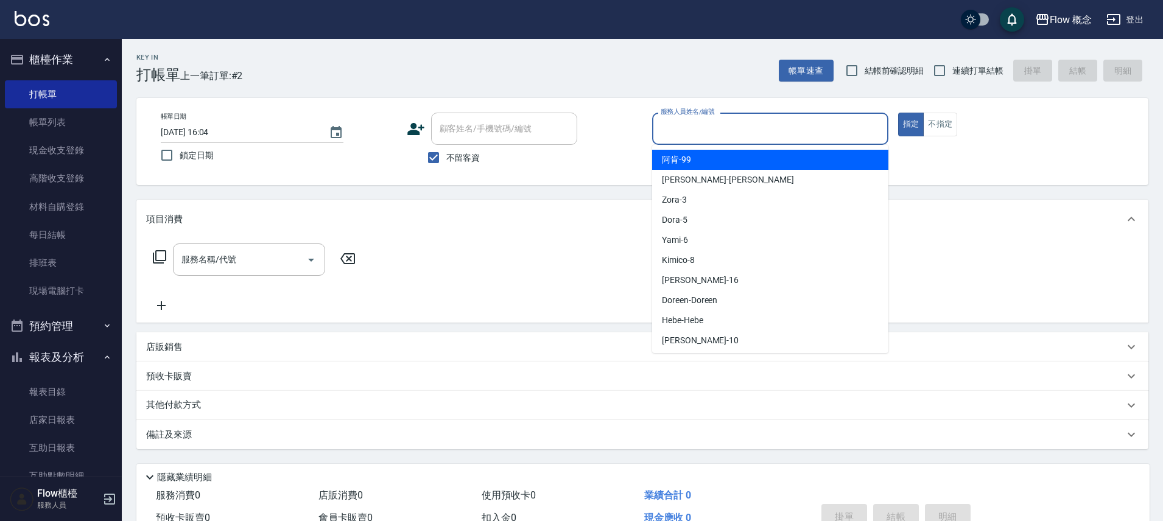
click at [672, 158] on span "阿肯 -99" at bounding box center [676, 159] width 29 height 13
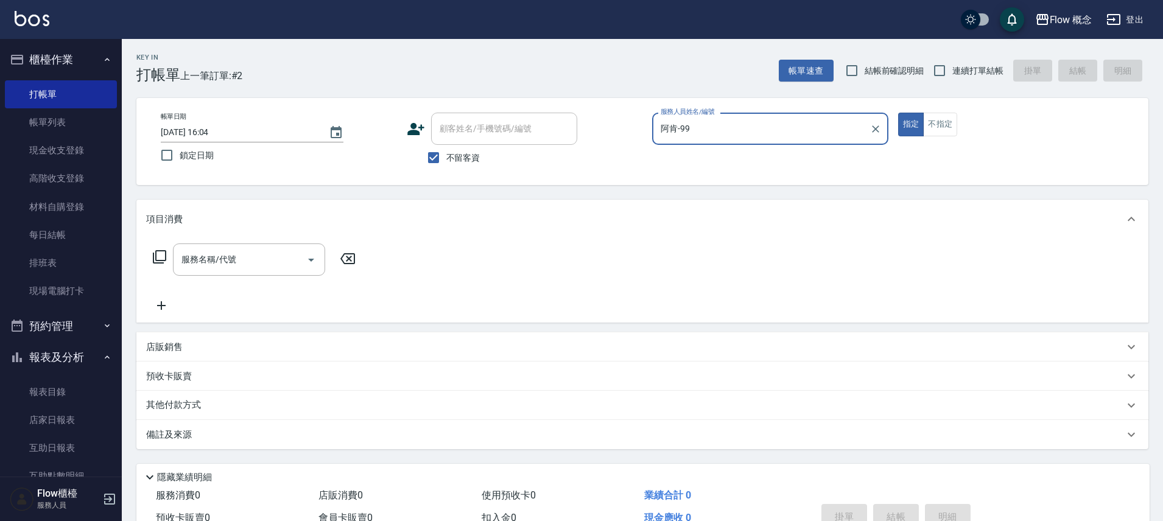
click at [716, 119] on input "阿肯-99" at bounding box center [761, 128] width 207 height 21
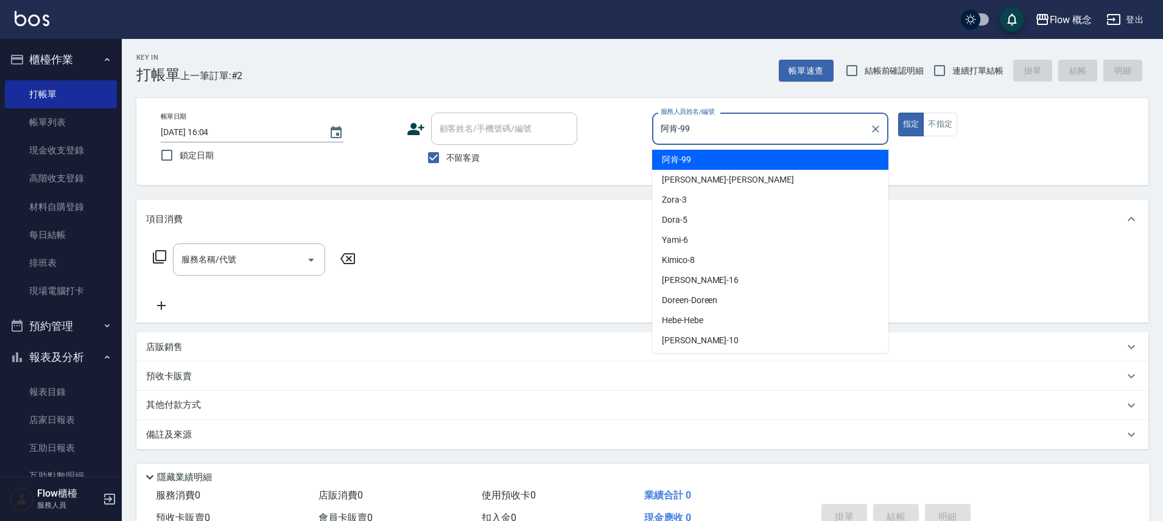
click at [702, 164] on div "阿肯 -99" at bounding box center [770, 160] width 236 height 20
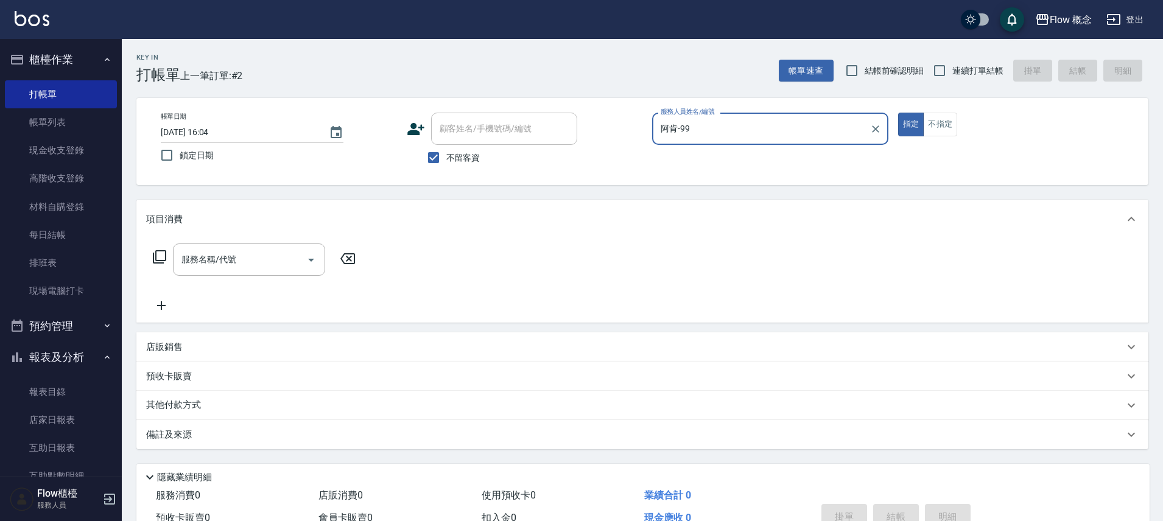
click at [720, 125] on input "阿肯-99" at bounding box center [761, 128] width 207 height 21
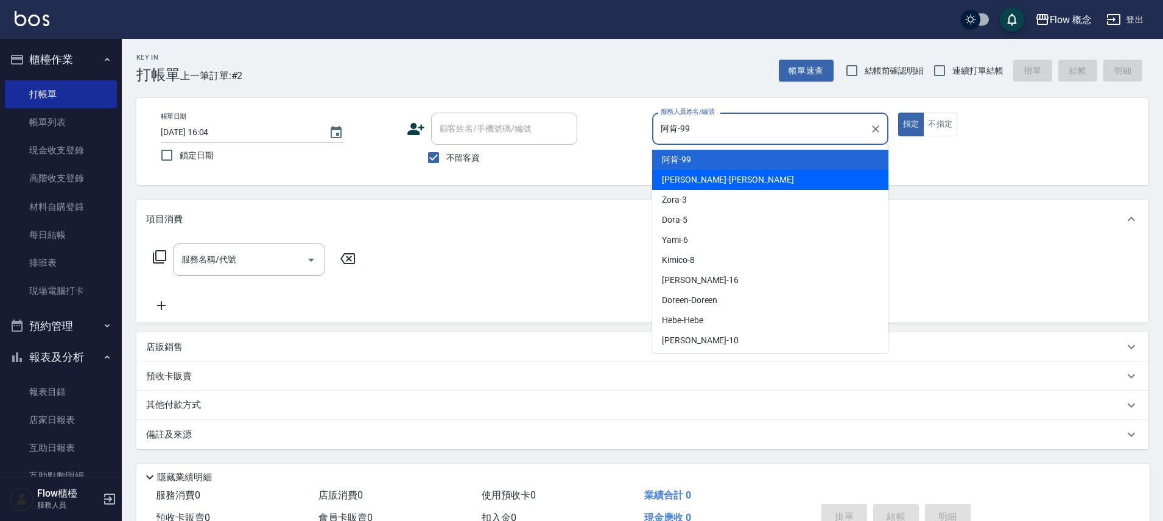
click at [704, 181] on div "[PERSON_NAME] -[PERSON_NAME]" at bounding box center [770, 180] width 236 height 20
type input "[PERSON_NAME]"
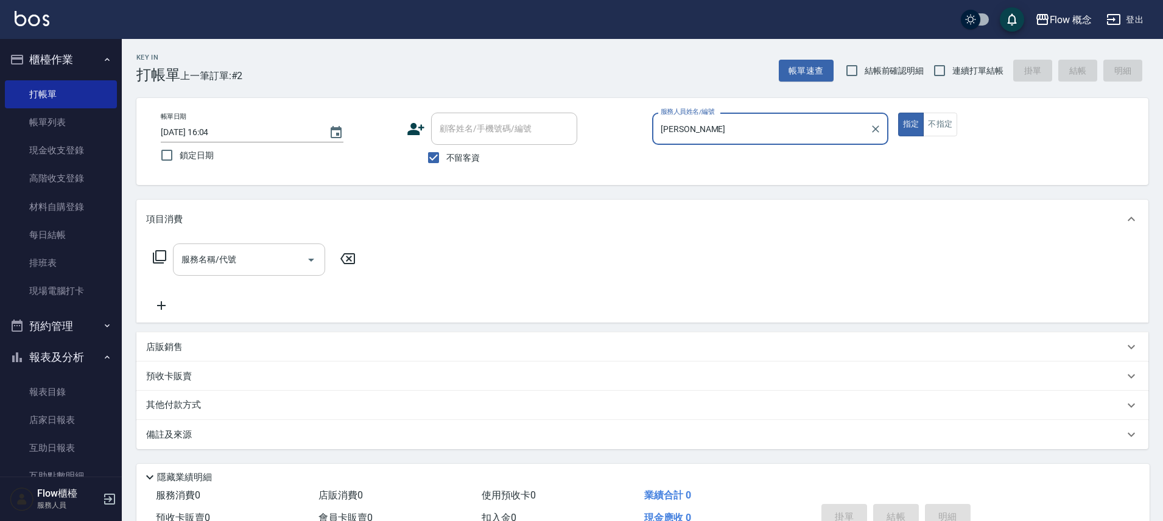
drag, startPoint x: 256, startPoint y: 259, endPoint x: 236, endPoint y: 272, distance: 23.8
click at [256, 258] on input "服務名稱/代號" at bounding box center [239, 259] width 123 height 21
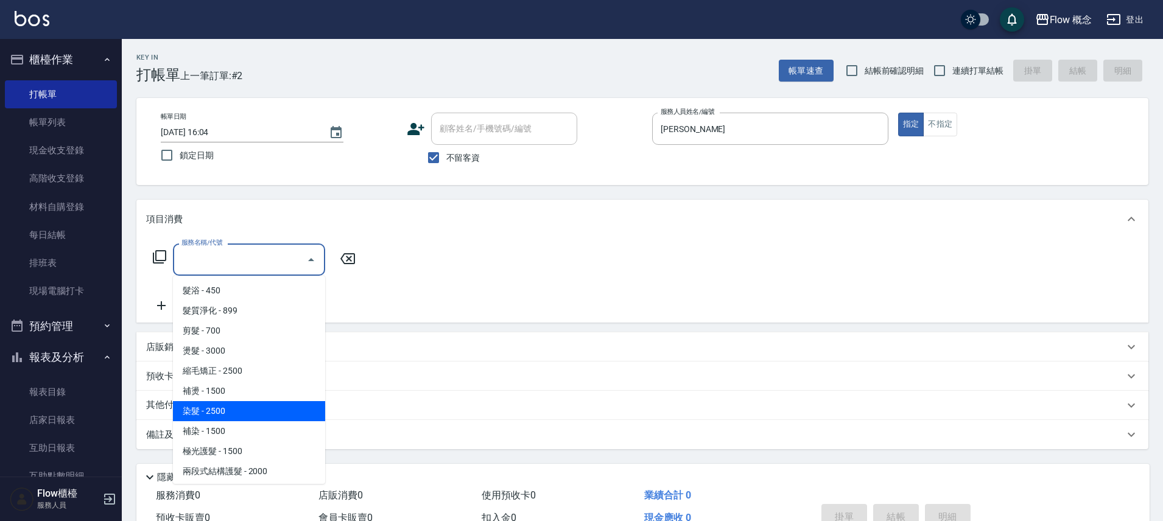
click at [213, 406] on span "染髮 - 2500" at bounding box center [249, 411] width 152 height 20
type input "染髮(401)"
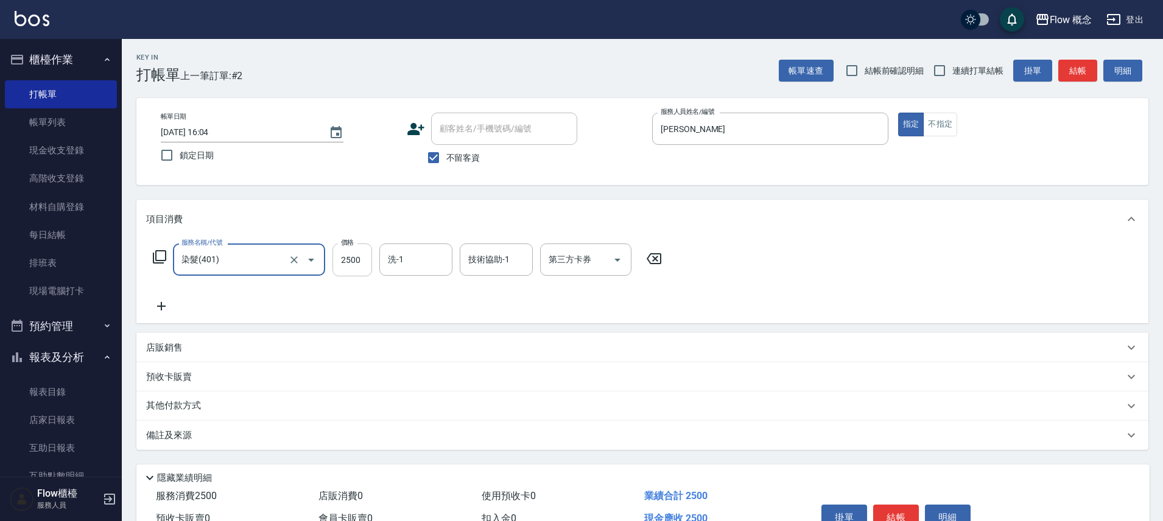
click at [356, 266] on input "2500" at bounding box center [353, 260] width 40 height 33
type input "1390"
click at [150, 298] on div "服務名稱/代號 染髮(401) 服務名稱/代號 價格 1390 價格 洗-1 洗-1 技術協助-1 技術協助-1 第三方卡券 第三方卡券" at bounding box center [407, 279] width 523 height 70
click at [158, 301] on icon at bounding box center [161, 306] width 30 height 15
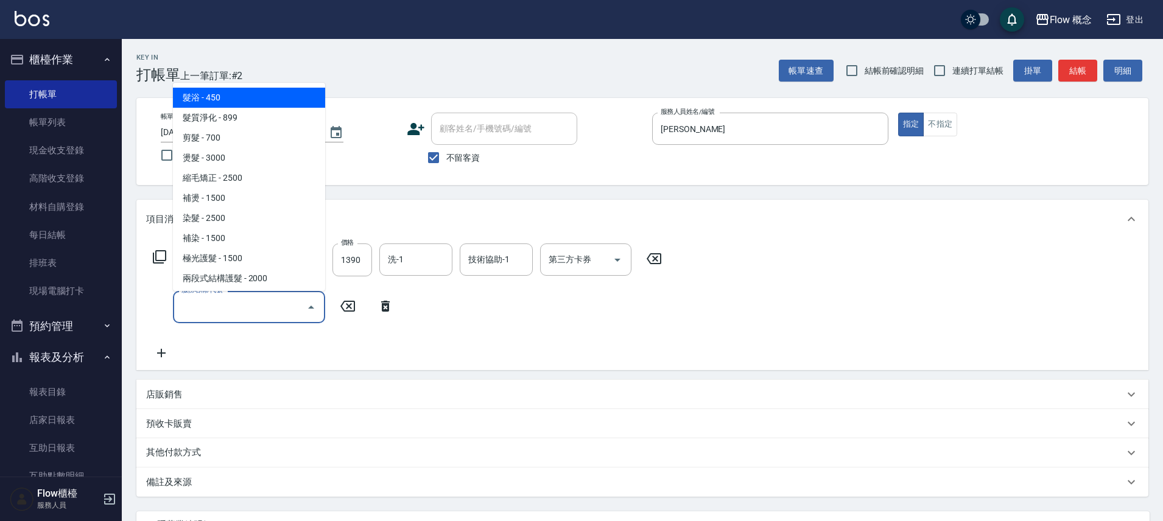
click at [222, 312] on input "服務名稱/代號" at bounding box center [239, 307] width 123 height 21
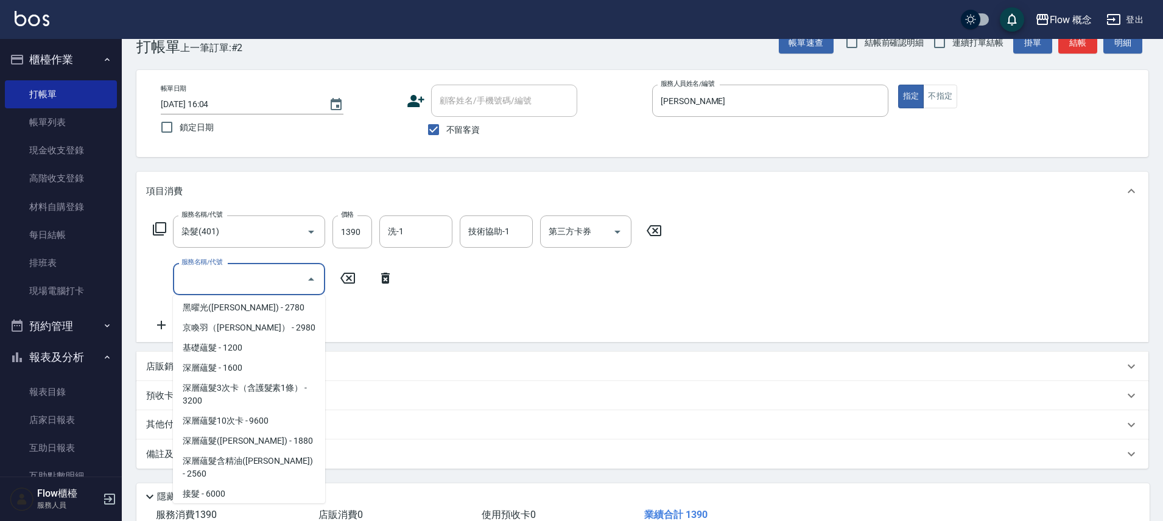
scroll to position [113, 0]
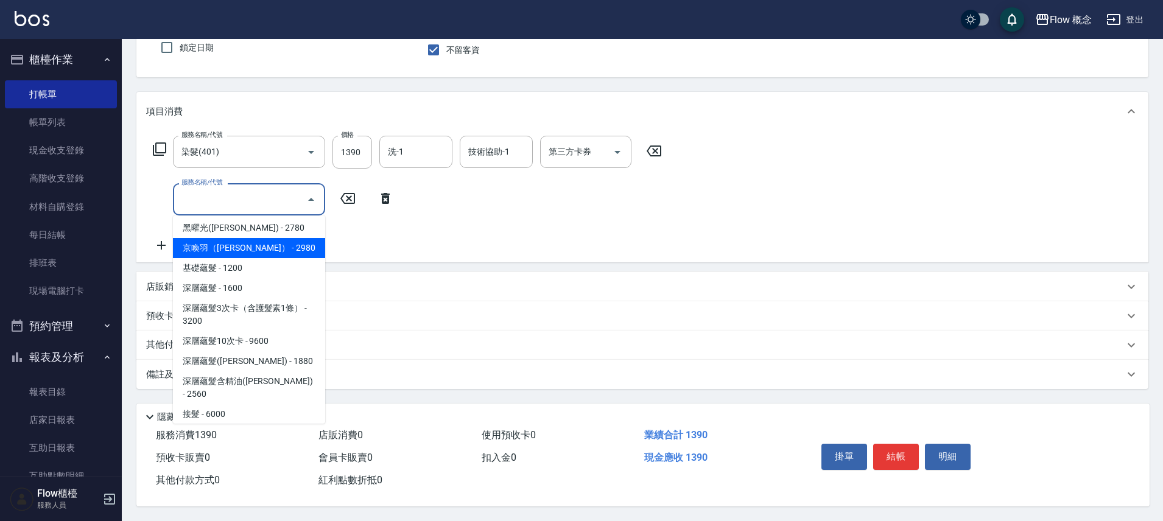
click at [252, 238] on span "京喚羽（[PERSON_NAME]） - 2980" at bounding box center [249, 248] width 152 height 20
type input "京喚羽（[PERSON_NAME]）(521)"
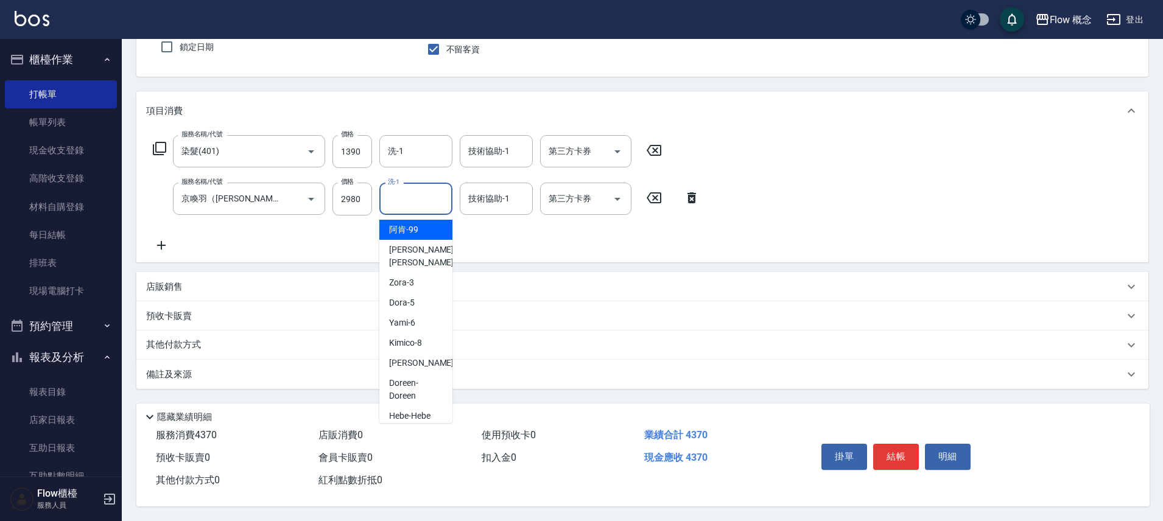
click at [412, 200] on input "洗-1" at bounding box center [416, 198] width 62 height 21
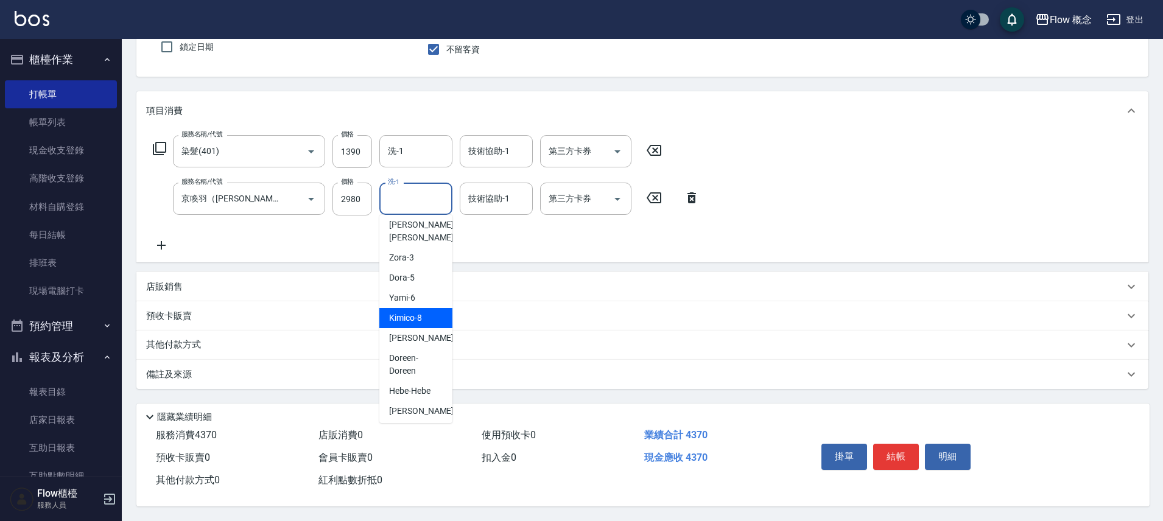
scroll to position [55, 0]
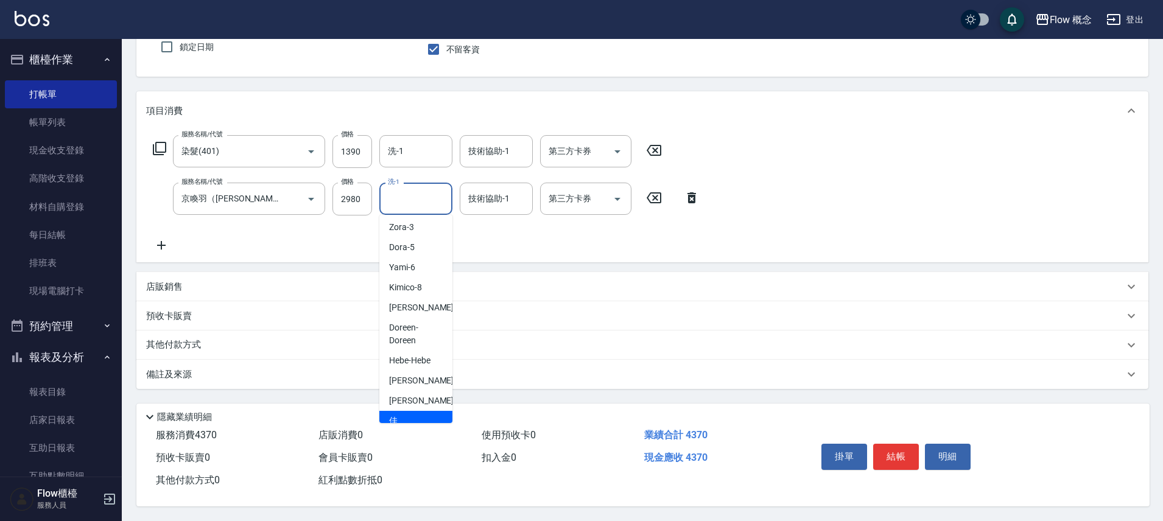
click at [410, 415] on span "佳[PERSON_NAME] -17" at bounding box center [427, 428] width 77 height 26
type input "佳[PERSON_NAME]-17"
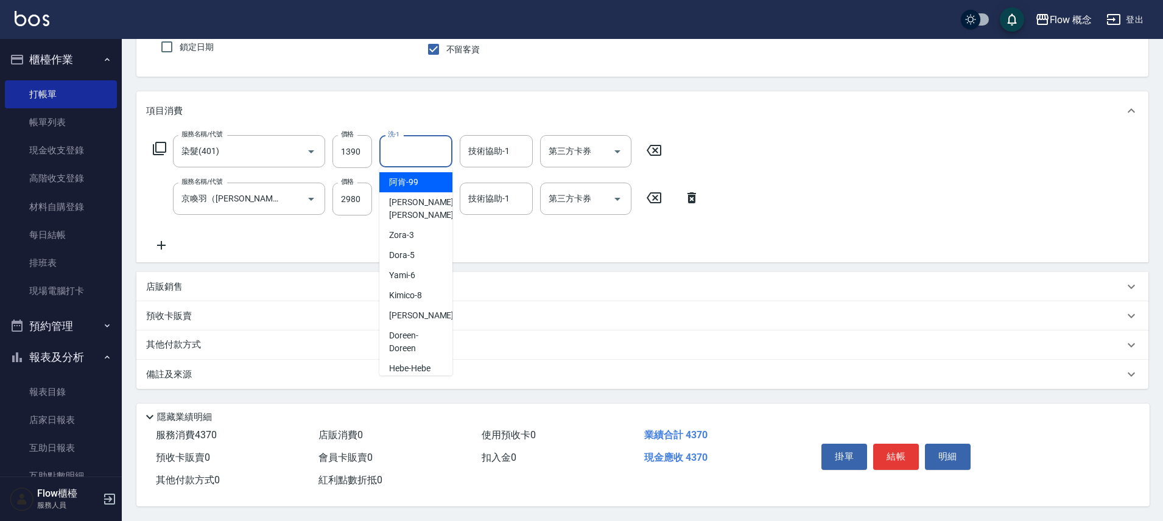
click at [406, 152] on input "洗-1" at bounding box center [416, 151] width 62 height 21
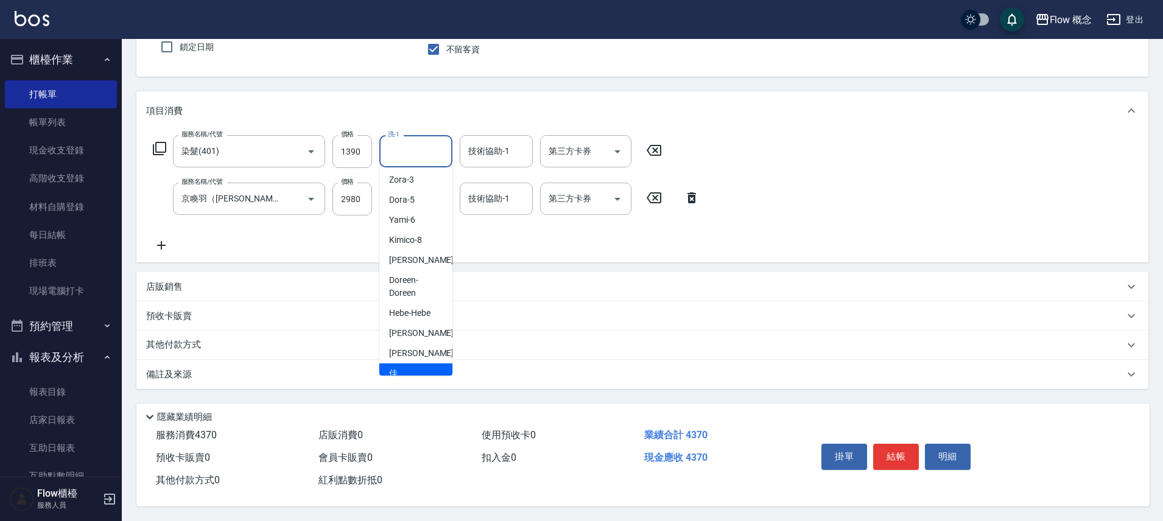
click at [402, 367] on span "佳[PERSON_NAME] -17" at bounding box center [427, 380] width 77 height 26
type input "佳[PERSON_NAME]-17"
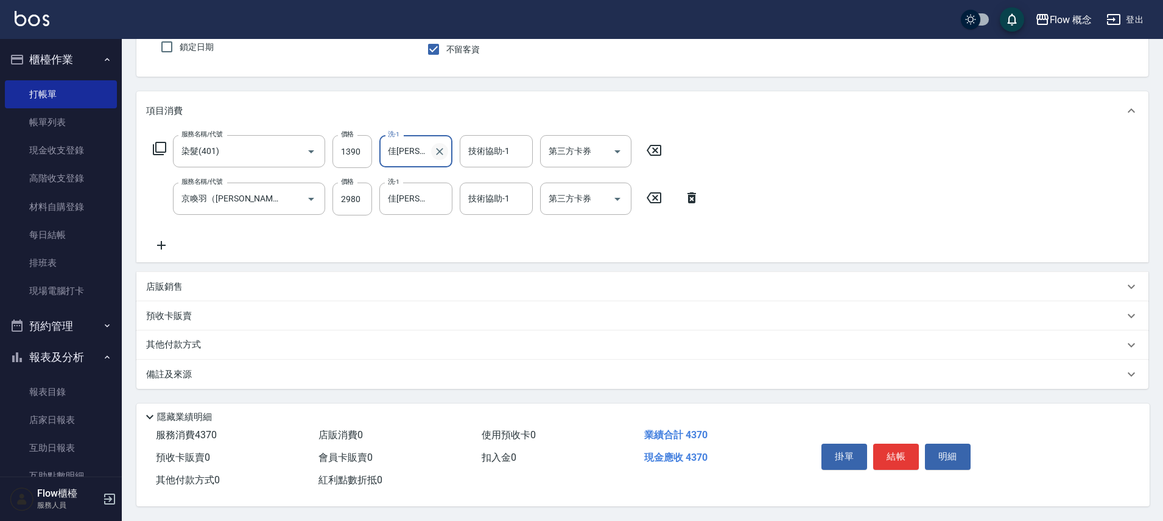
click at [440, 150] on icon "Clear" at bounding box center [440, 152] width 12 height 12
click at [276, 368] on div "備註及來源" at bounding box center [635, 374] width 978 height 13
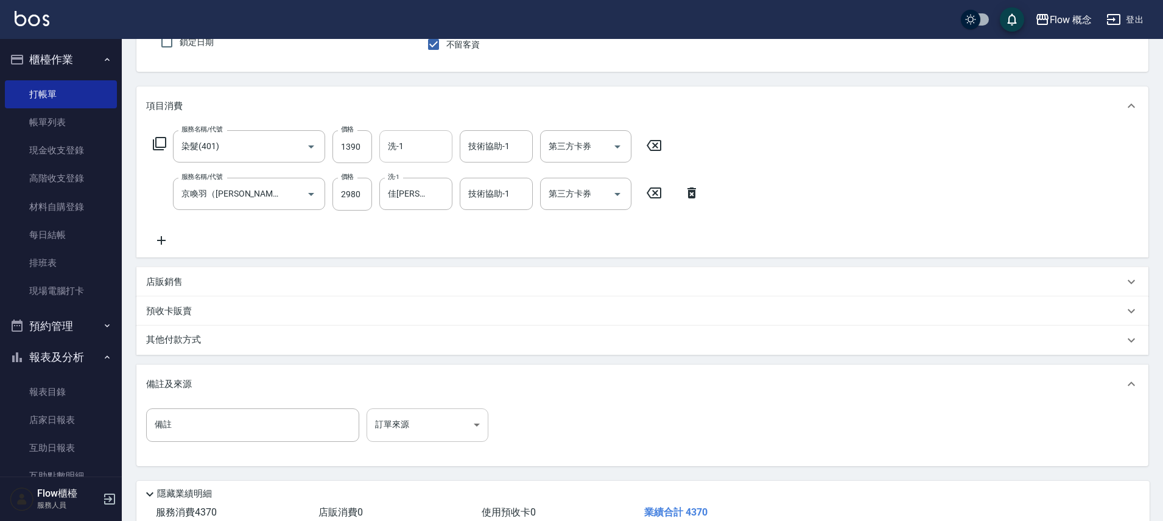
click at [435, 424] on body "Flow 概念 登出 櫃檯作業 打帳單 帳單列表 現金收支登錄 高階收支登錄 材料自購登錄 每日結帳 排班表 現場電腦打卡 預約管理 預約管理 單日預約紀錄 …" at bounding box center [581, 243] width 1163 height 712
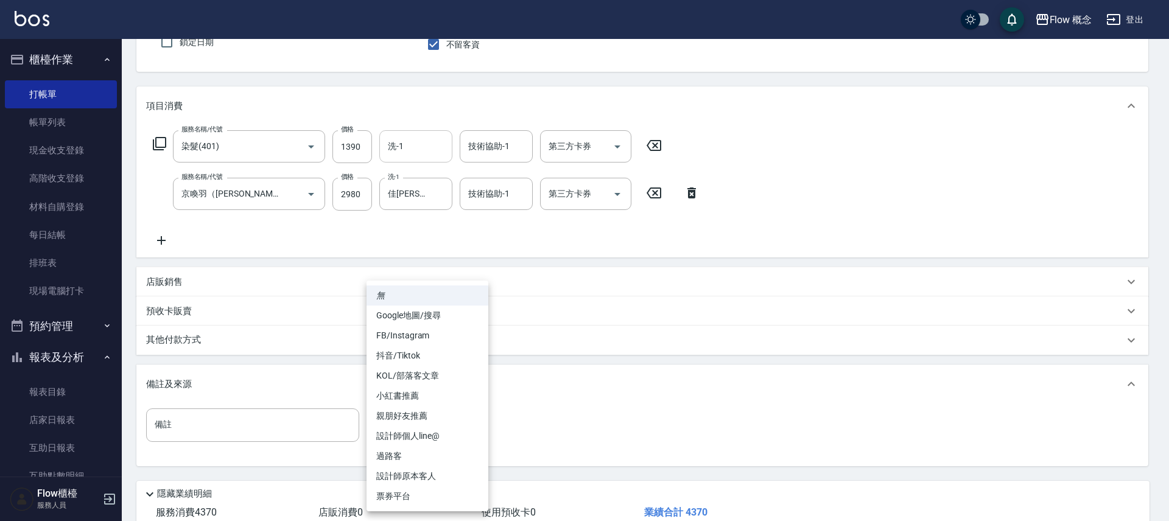
click at [429, 153] on div at bounding box center [584, 260] width 1169 height 521
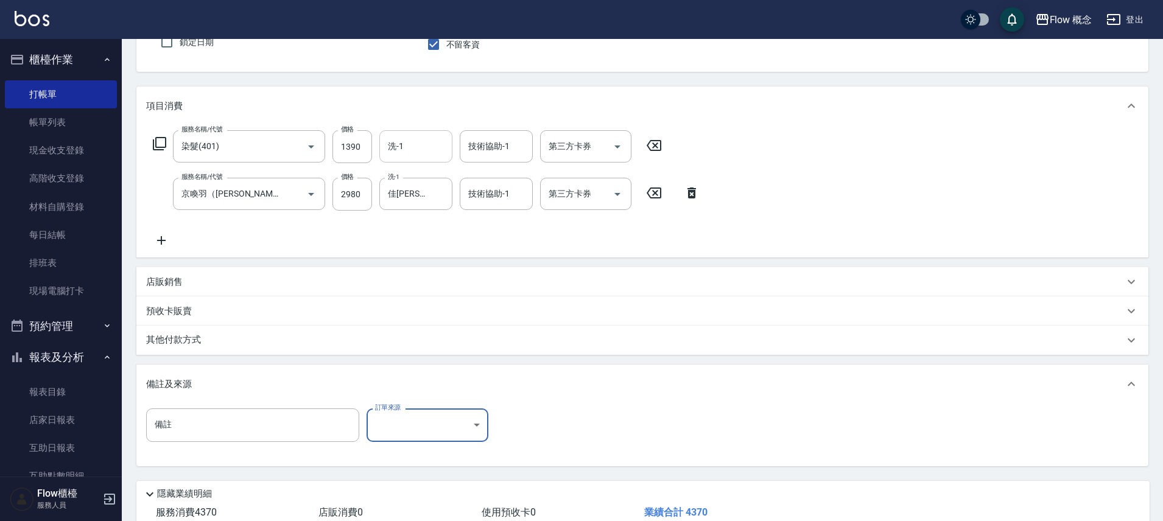
click at [413, 139] on input "洗-1" at bounding box center [416, 146] width 62 height 21
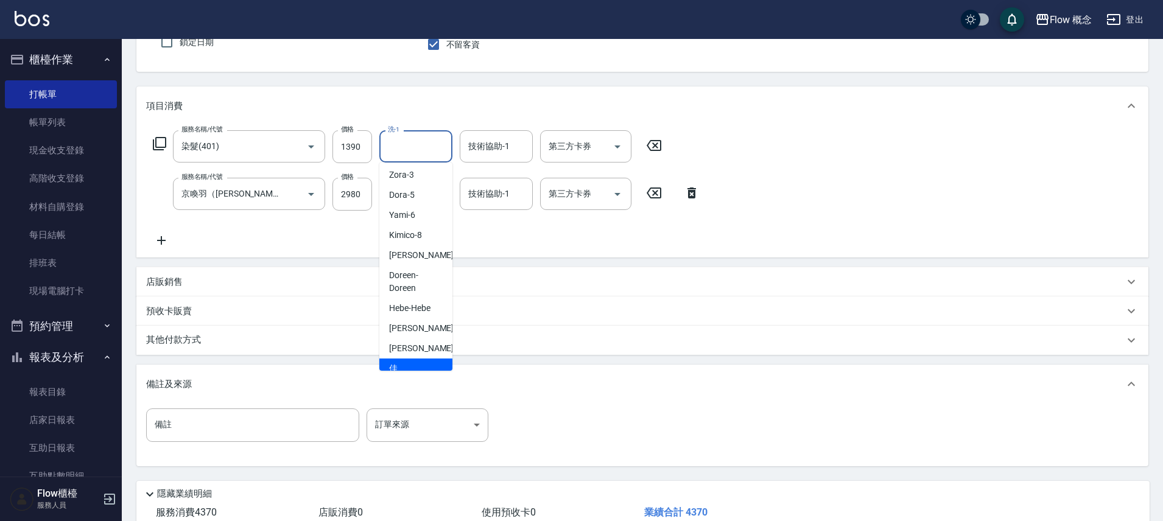
click at [401, 362] on span "佳[PERSON_NAME] -17" at bounding box center [427, 375] width 77 height 26
type input "佳[PERSON_NAME]-17"
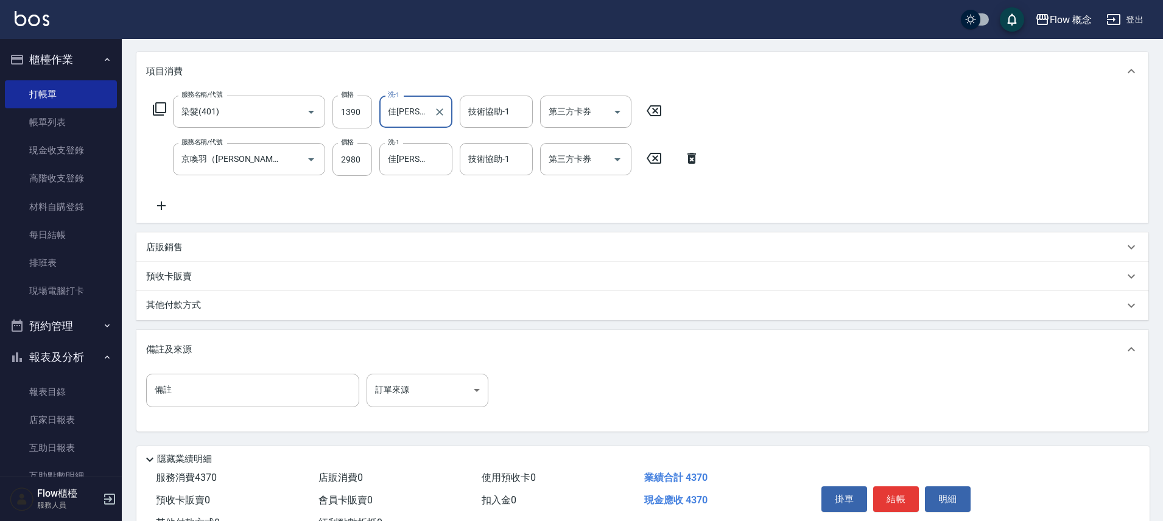
scroll to position [196, 0]
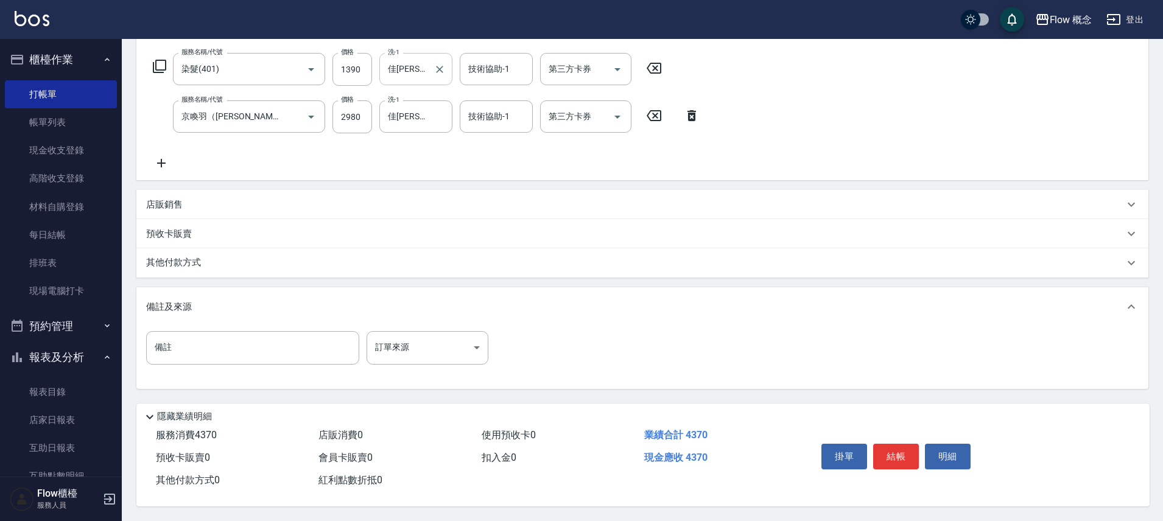
click at [272, 256] on div "其他付款方式" at bounding box center [635, 262] width 978 height 13
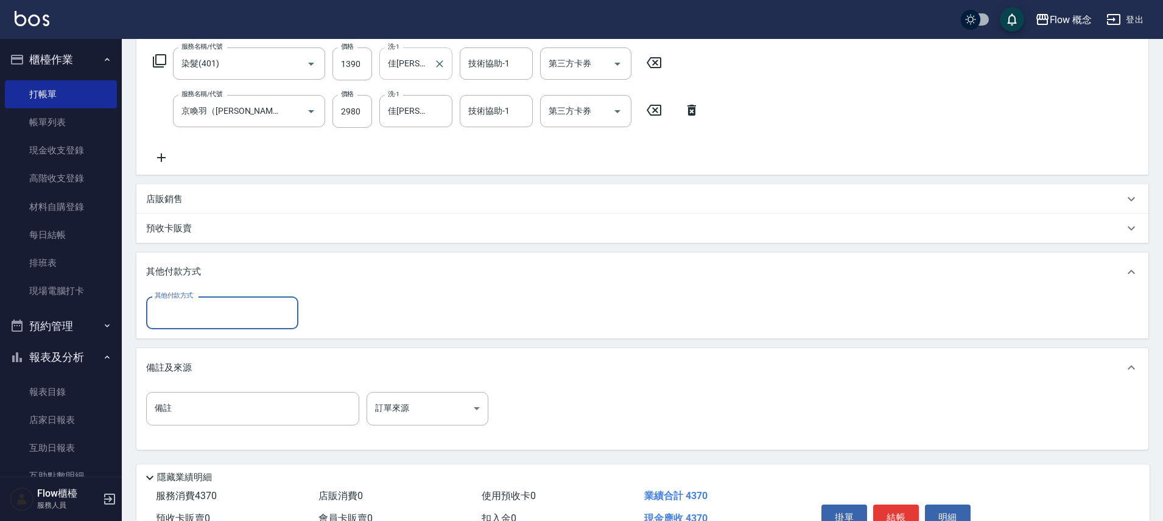
scroll to position [0, 0]
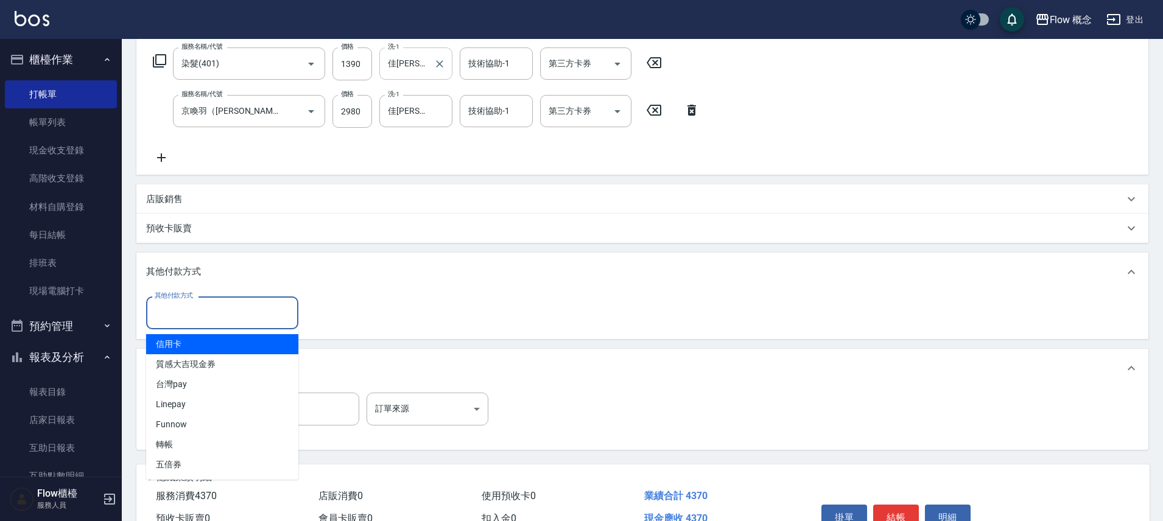
click at [262, 314] on input "其他付款方式" at bounding box center [222, 312] width 141 height 21
click at [203, 343] on span "信用卡" at bounding box center [222, 344] width 152 height 20
type input "信用卡"
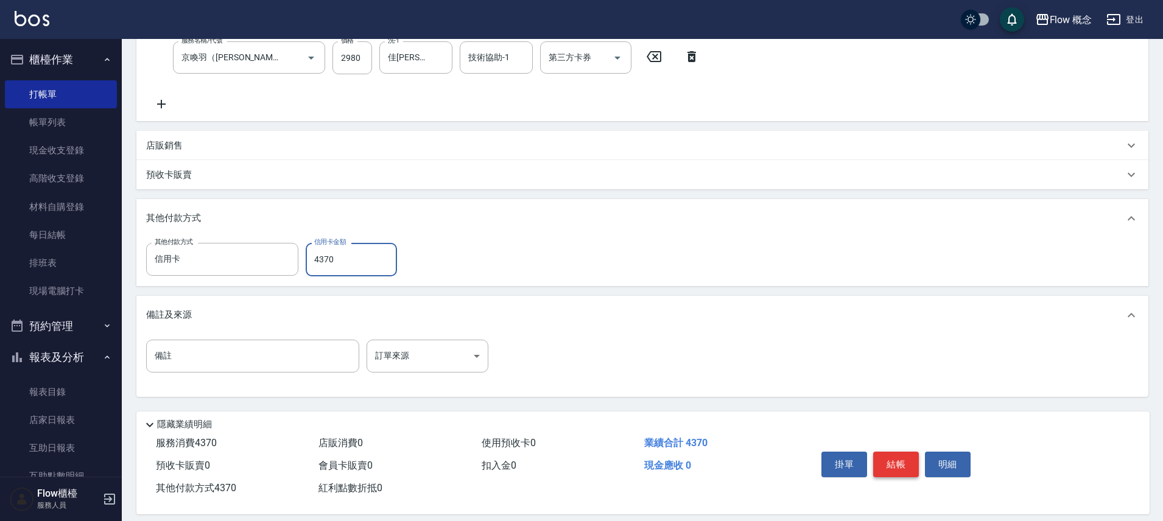
scroll to position [263, 0]
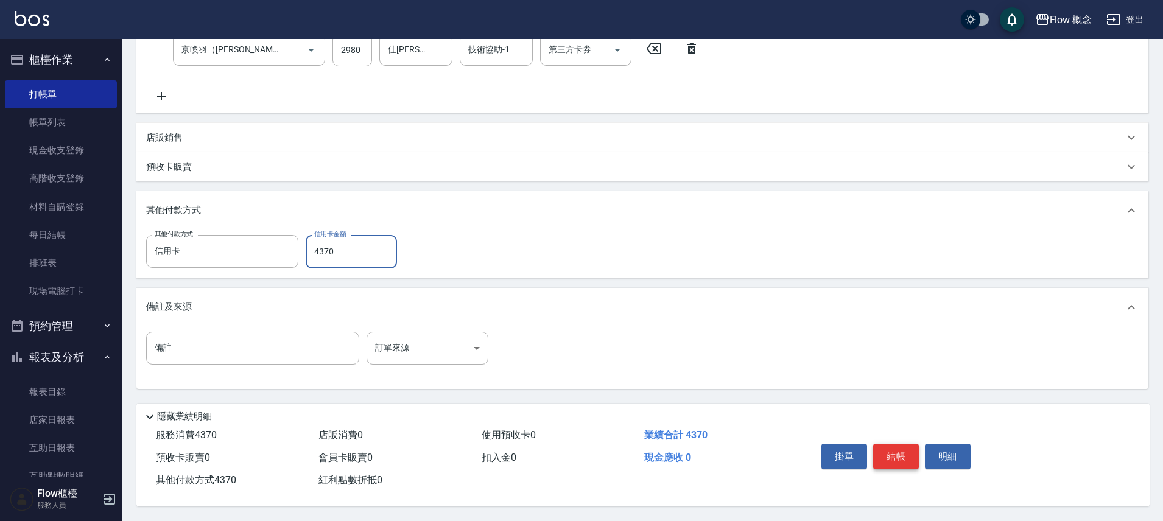
type input "4370"
click at [901, 451] on button "結帳" at bounding box center [896, 457] width 46 height 26
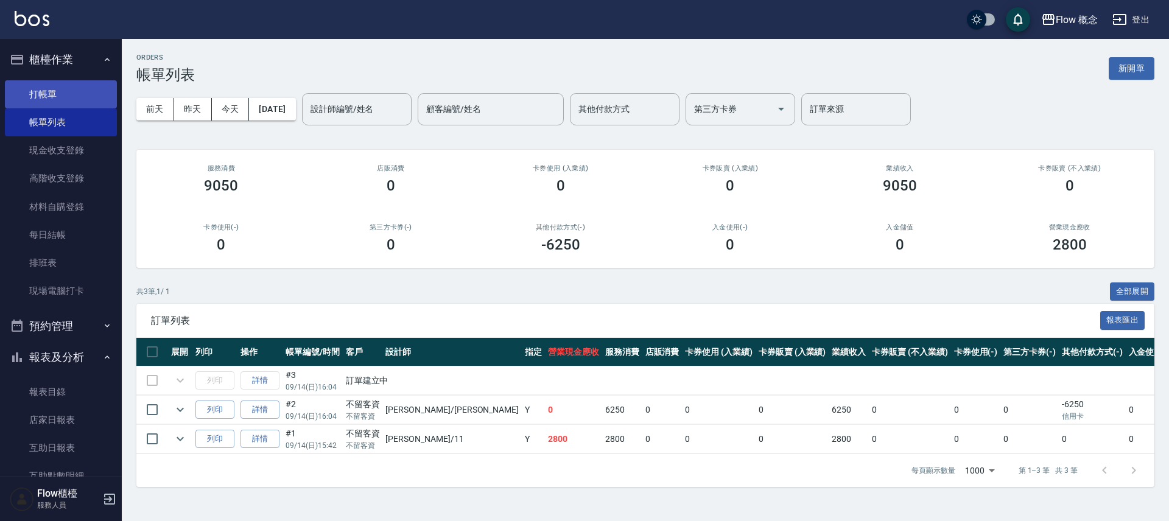
click at [65, 102] on link "打帳單" at bounding box center [61, 94] width 112 height 28
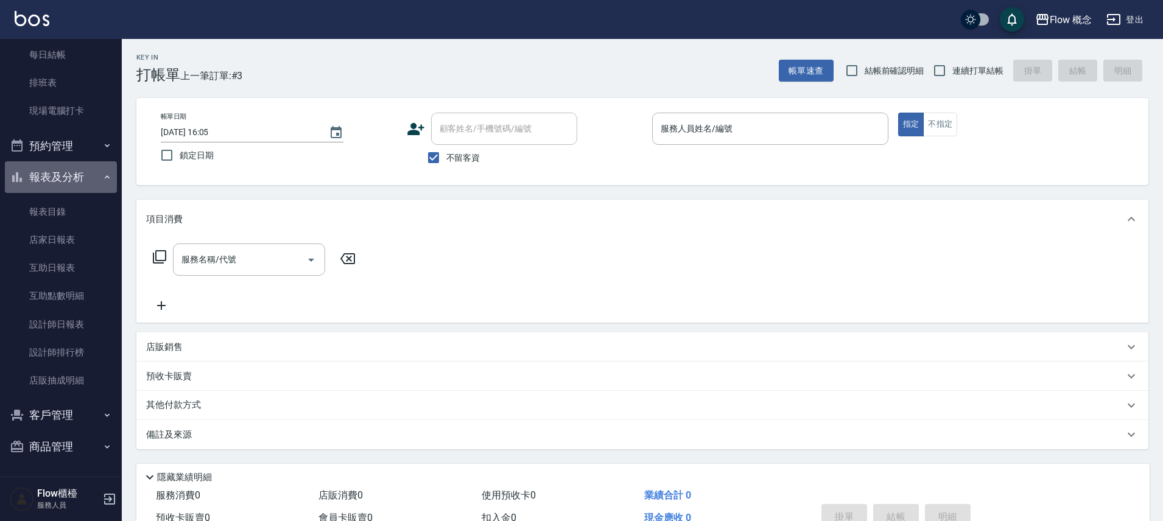
click at [67, 191] on button "報表及分析" at bounding box center [61, 177] width 112 height 32
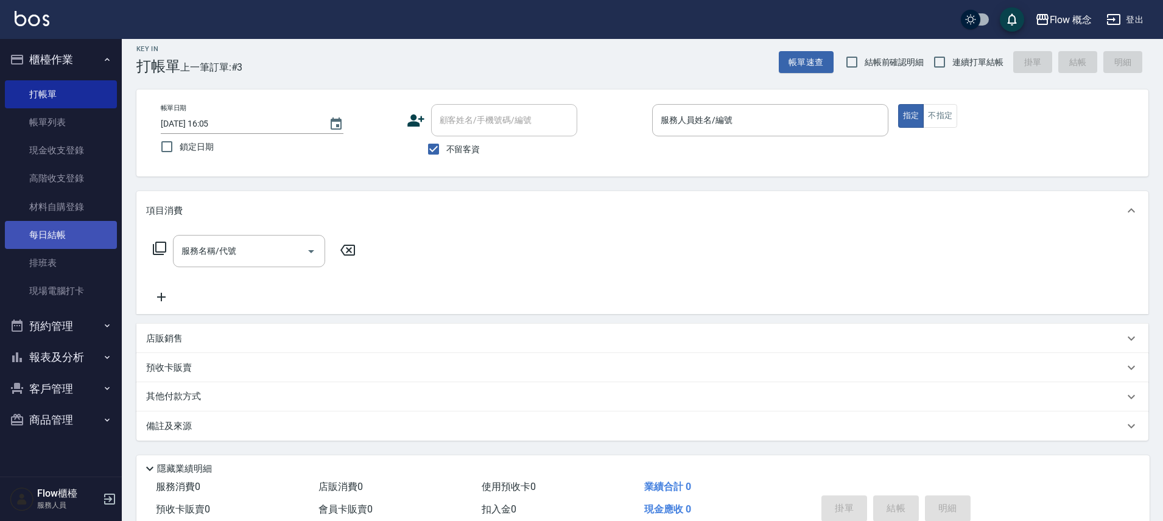
scroll to position [66, 0]
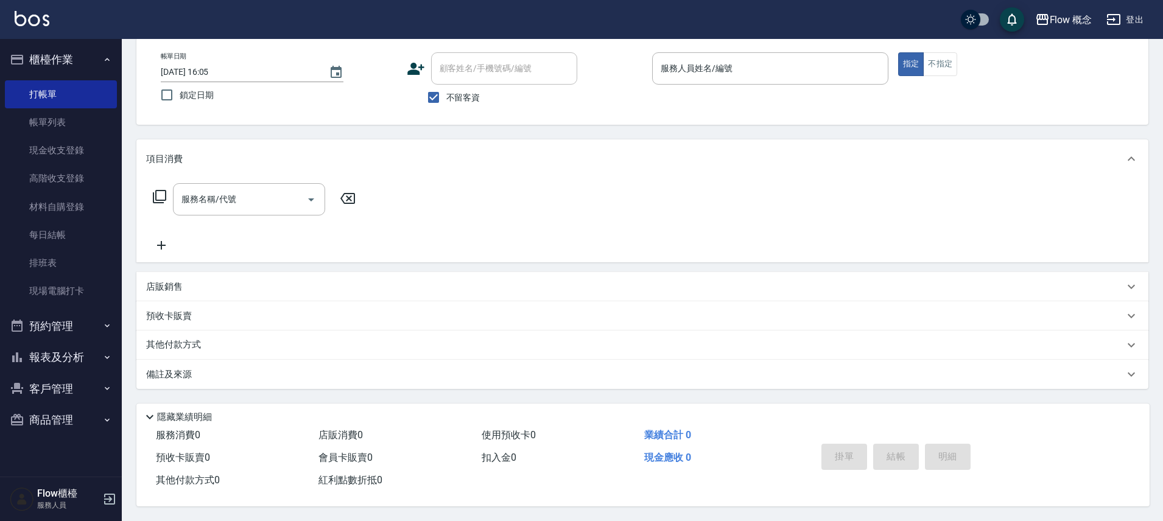
click at [82, 367] on button "報表及分析" at bounding box center [61, 358] width 112 height 32
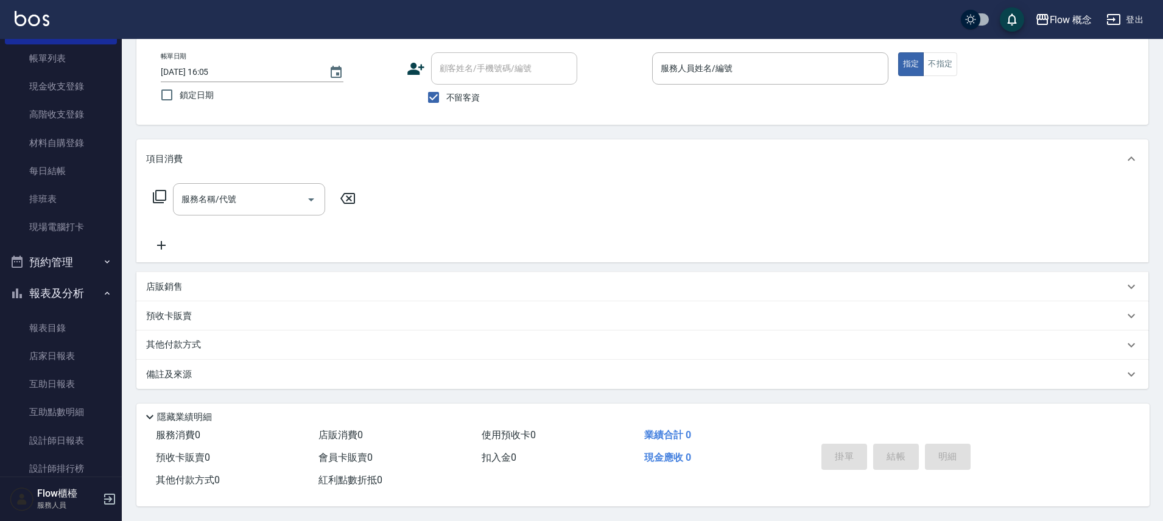
scroll to position [180, 0]
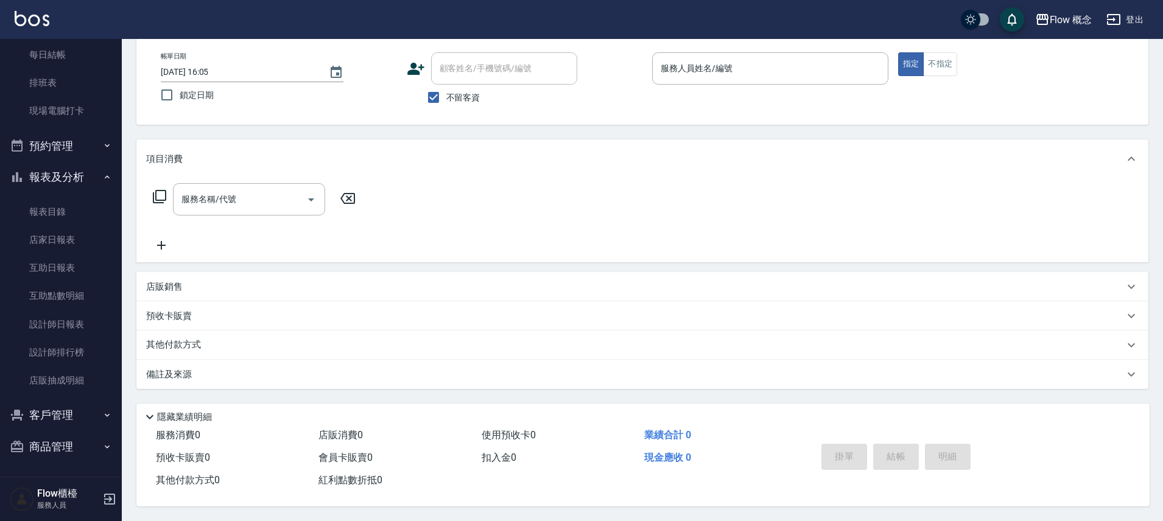
drag, startPoint x: 61, startPoint y: 352, endPoint x: 113, endPoint y: 326, distance: 58.3
click at [61, 352] on link "設計師排行榜" at bounding box center [61, 353] width 112 height 28
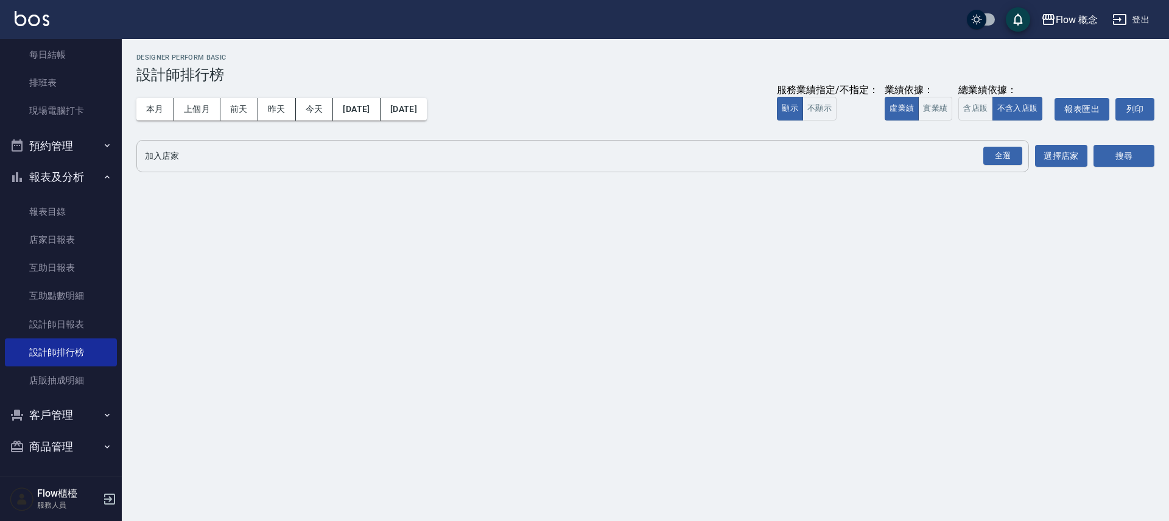
click at [1022, 160] on div "全選" at bounding box center [1002, 156] width 39 height 19
click at [1108, 152] on button "搜尋" at bounding box center [1124, 157] width 61 height 23
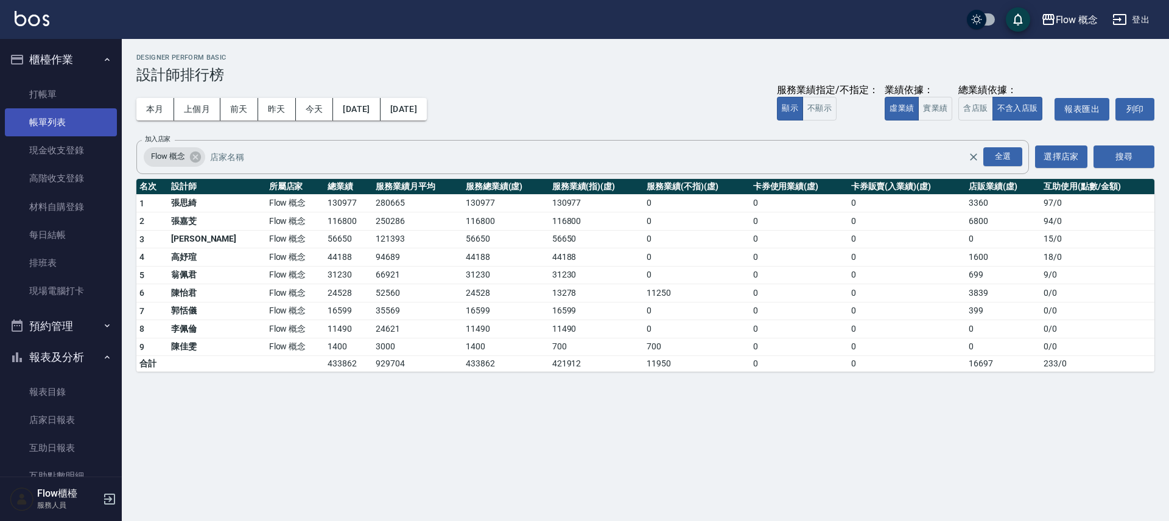
click at [74, 119] on link "帳單列表" at bounding box center [61, 122] width 112 height 28
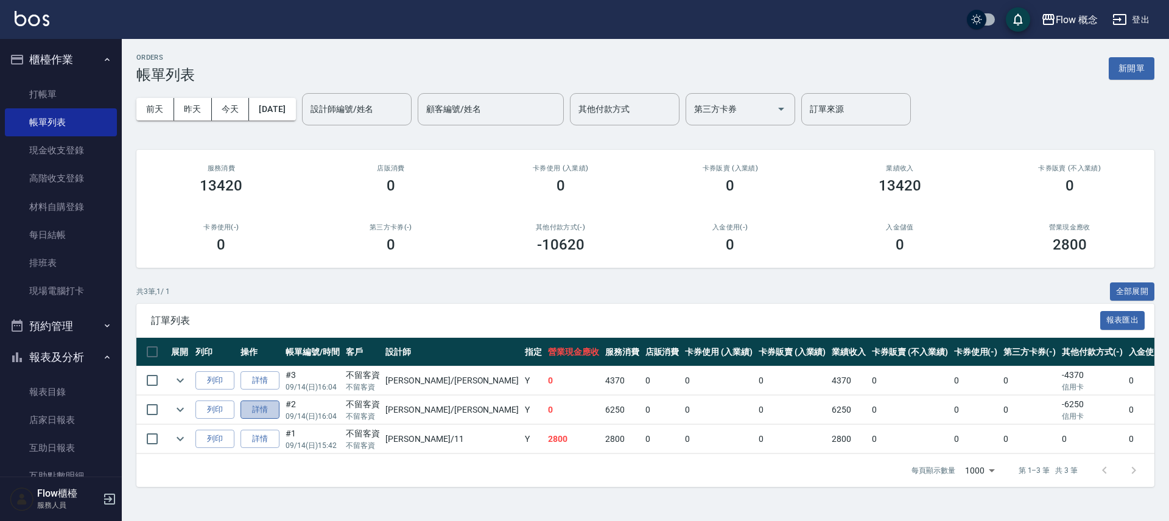
click at [262, 408] on link "詳情" at bounding box center [260, 410] width 39 height 19
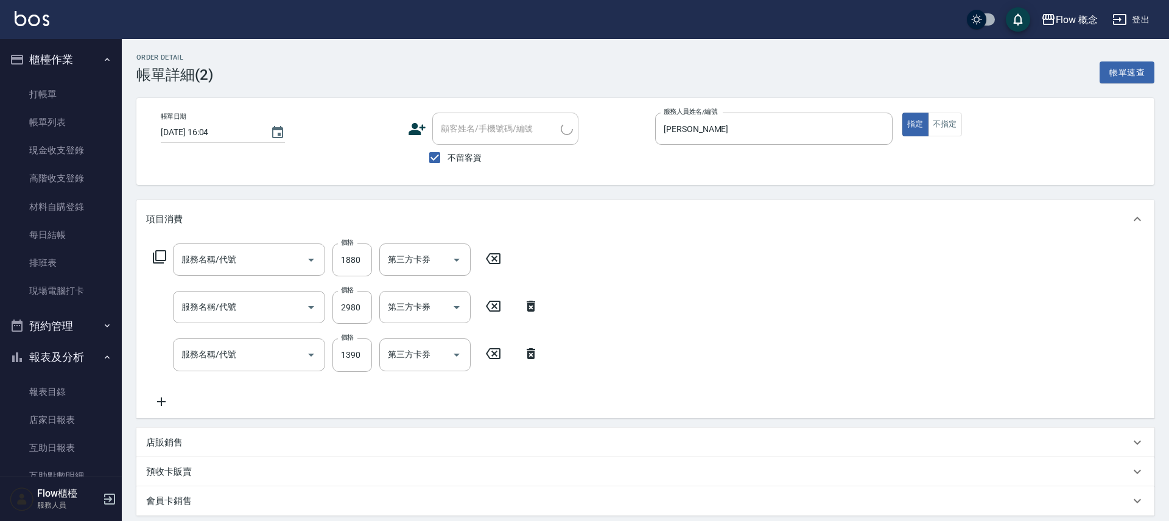
type input "[DATE] 16:04"
checkbox input "true"
type input "[PERSON_NAME]"
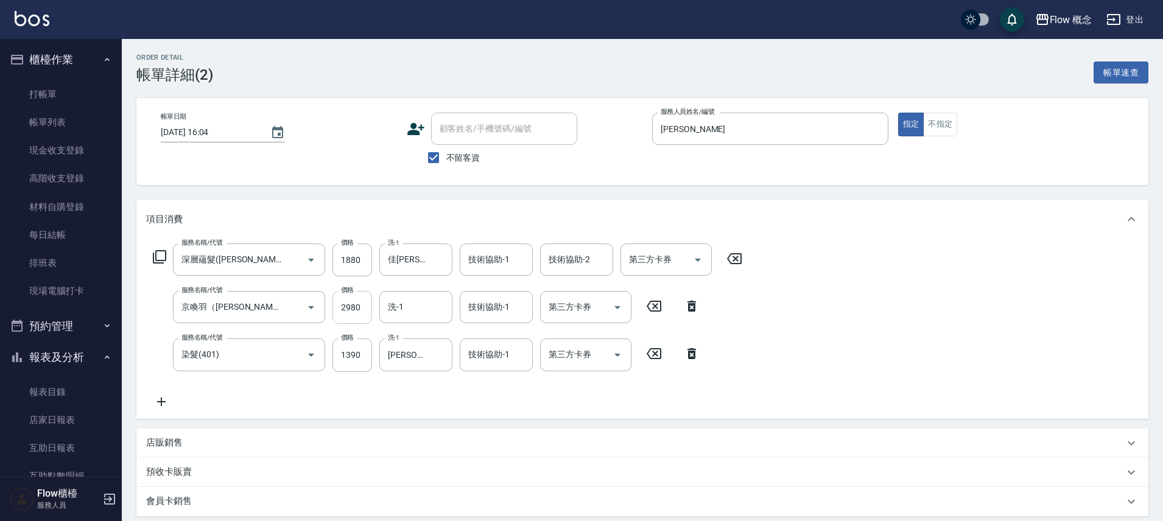
type input "深層蘊髮([PERSON_NAME])(605)"
type input "京喚羽（[PERSON_NAME]）(521)"
type input "染髮(401)"
drag, startPoint x: 359, startPoint y: 350, endPoint x: 351, endPoint y: 342, distance: 10.8
click at [359, 350] on input "1390" at bounding box center [353, 355] width 40 height 33
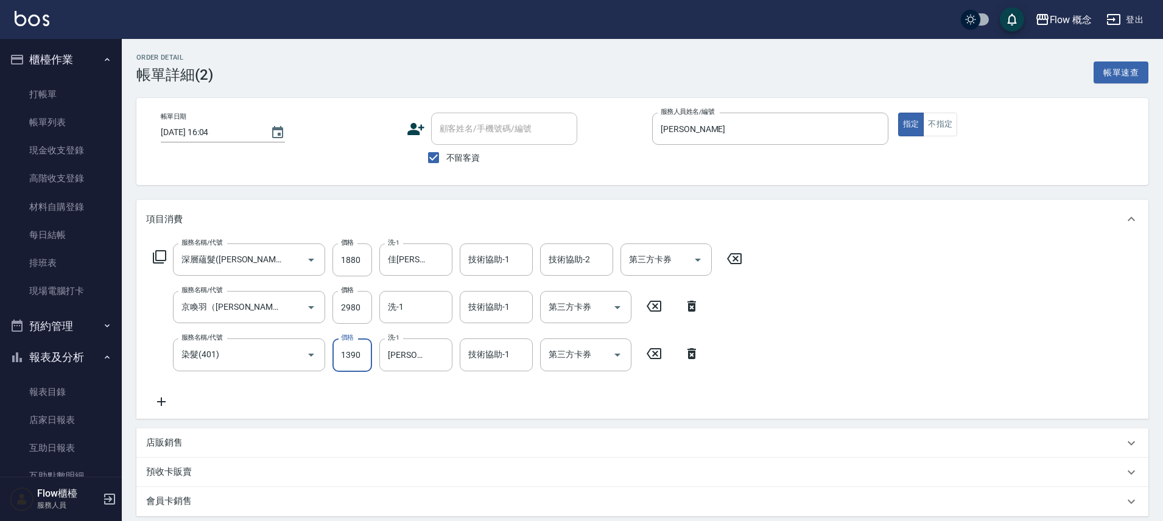
click at [357, 364] on input "1390" at bounding box center [353, 355] width 40 height 33
type input "139"
type input "0"
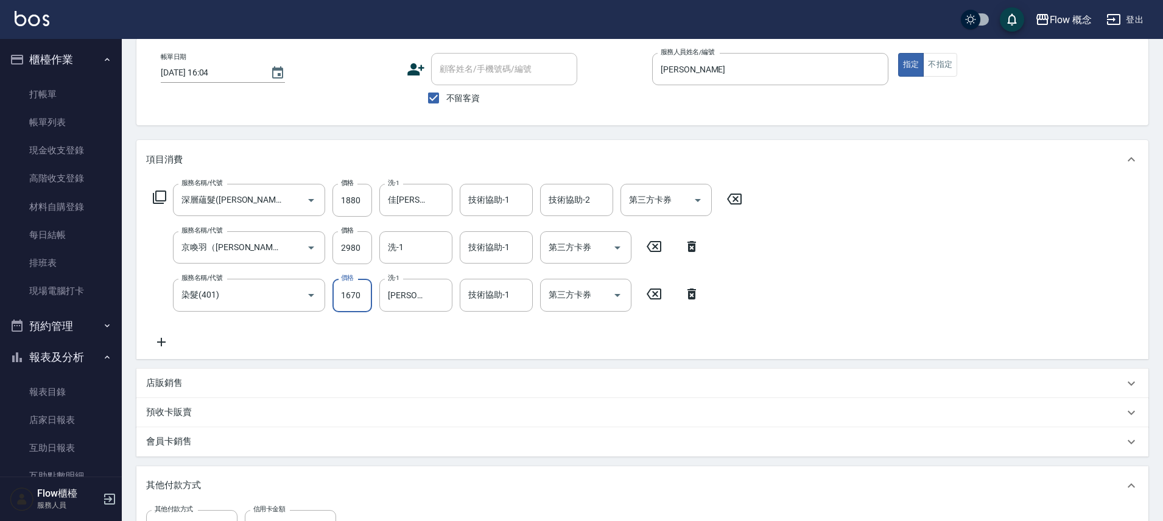
scroll to position [257, 0]
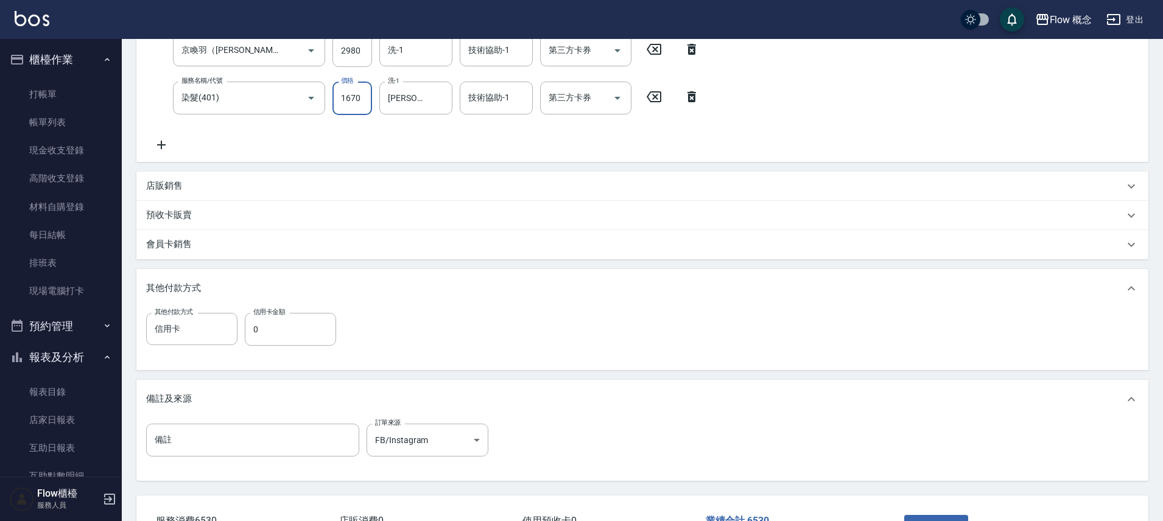
type input "1670"
click at [234, 183] on div "店販銷售" at bounding box center [635, 186] width 978 height 13
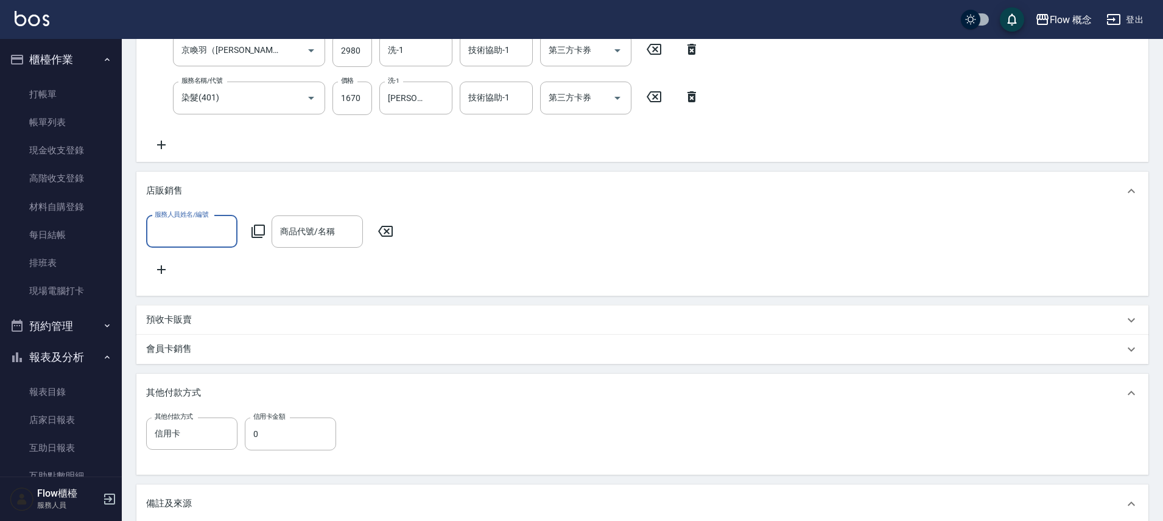
scroll to position [0, 0]
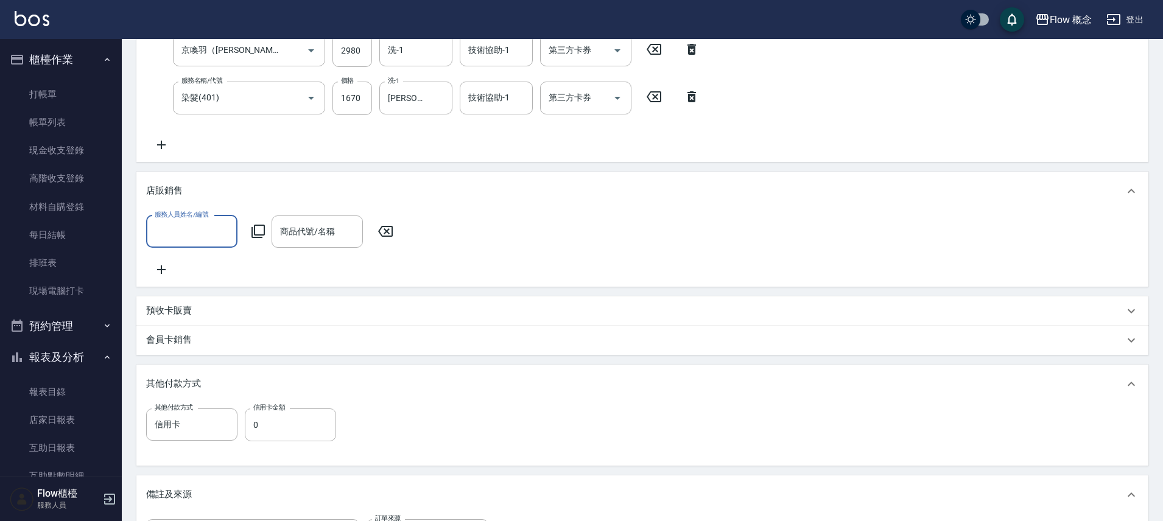
click at [205, 231] on input "服務人員姓名/編號" at bounding box center [192, 231] width 80 height 21
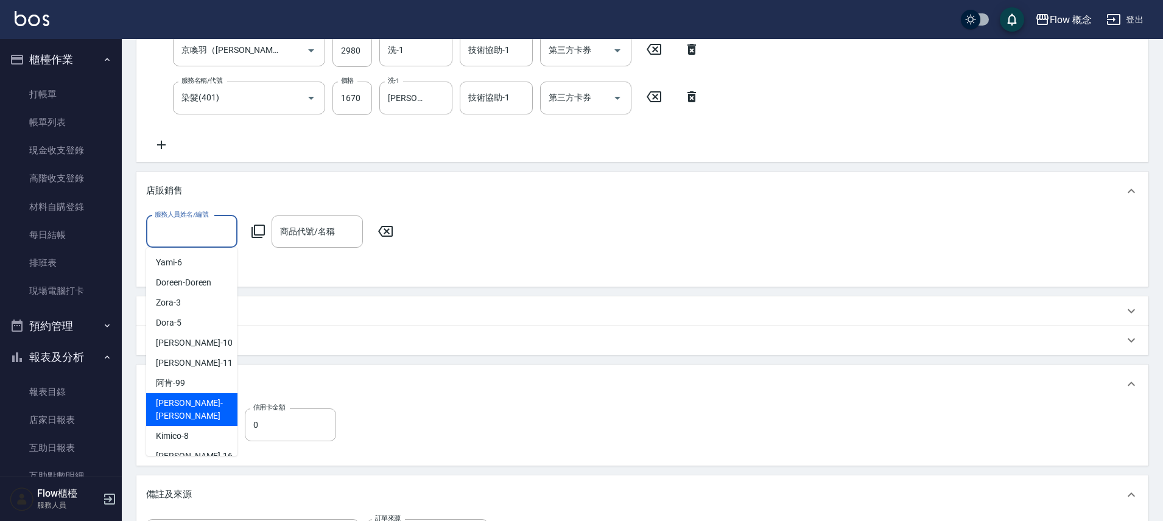
click at [194, 411] on div "[PERSON_NAME] -[PERSON_NAME]" at bounding box center [191, 409] width 91 height 33
type input "[PERSON_NAME]"
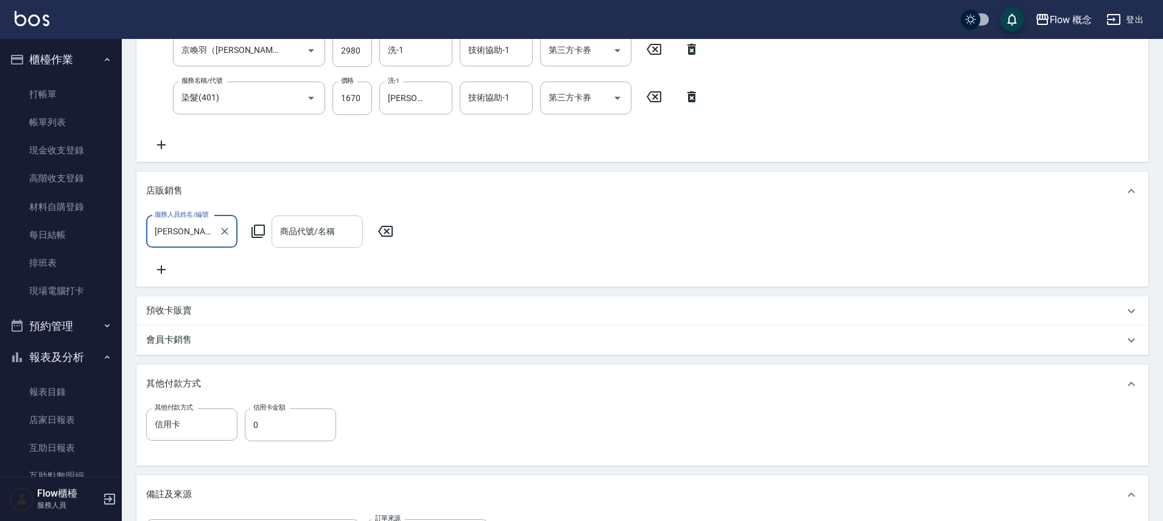
click at [329, 232] on input "商品代號/名稱" at bounding box center [317, 231] width 80 height 21
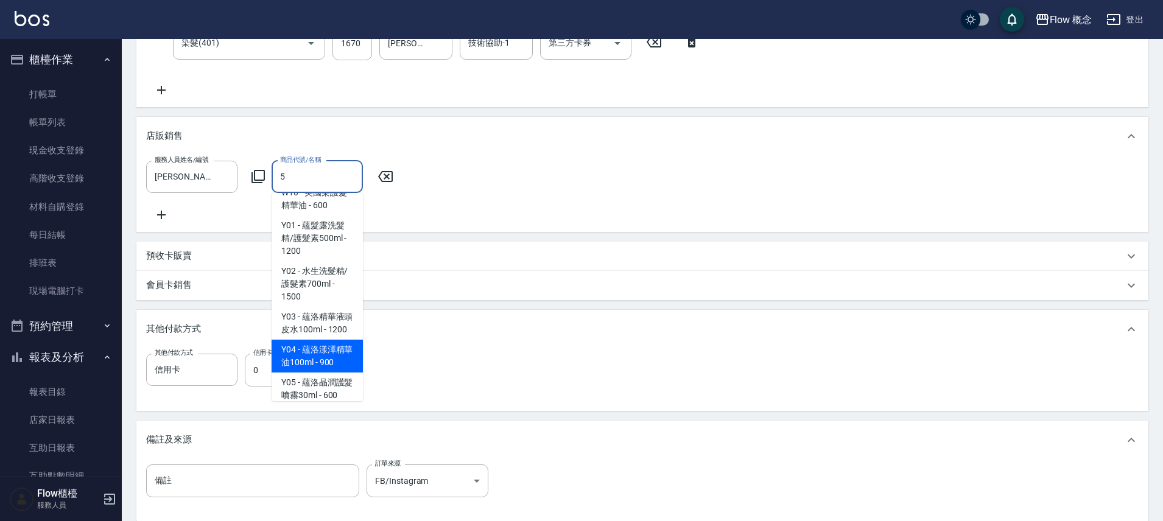
scroll to position [5, 0]
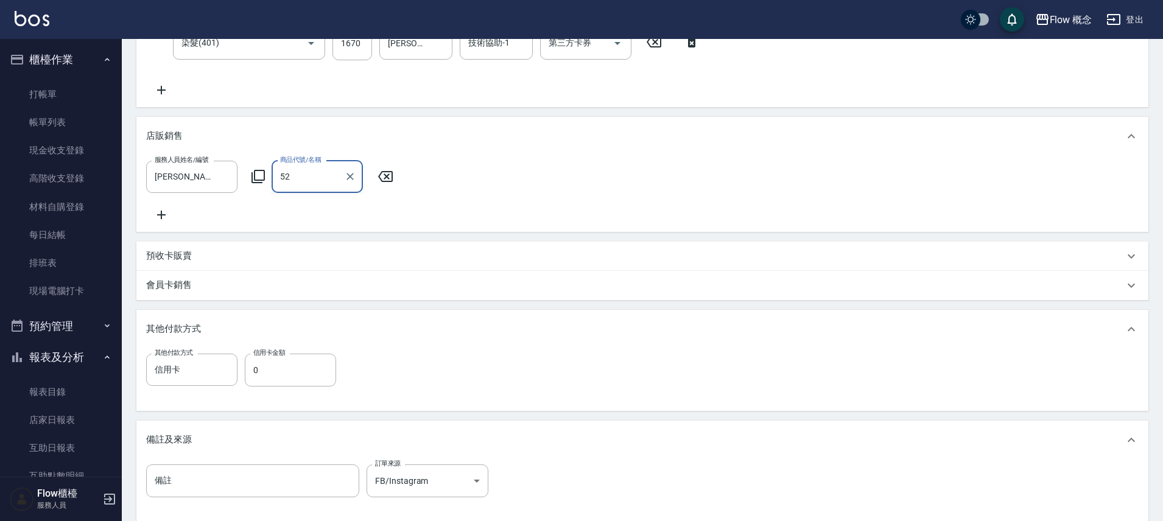
type input "5"
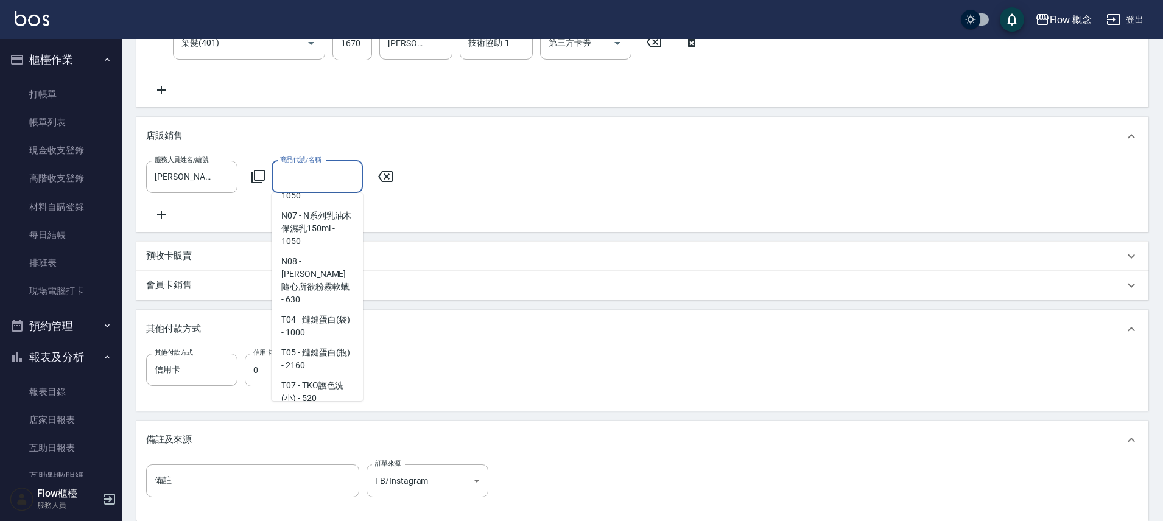
scroll to position [1961, 0]
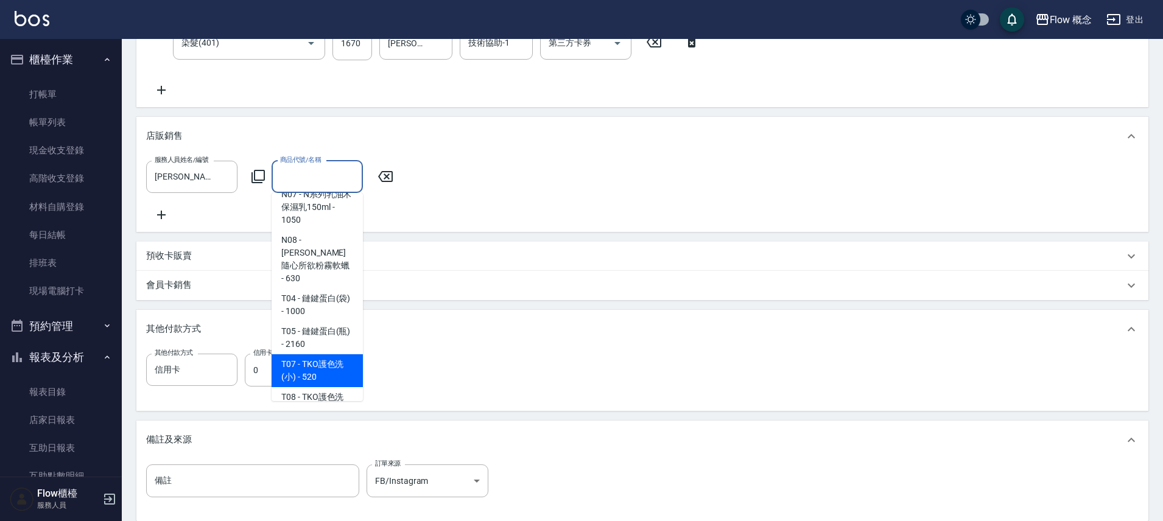
click at [315, 354] on span "T07 - TKO護色洗(小) - 520" at bounding box center [317, 370] width 91 height 33
type input "TKO護色洗(小)"
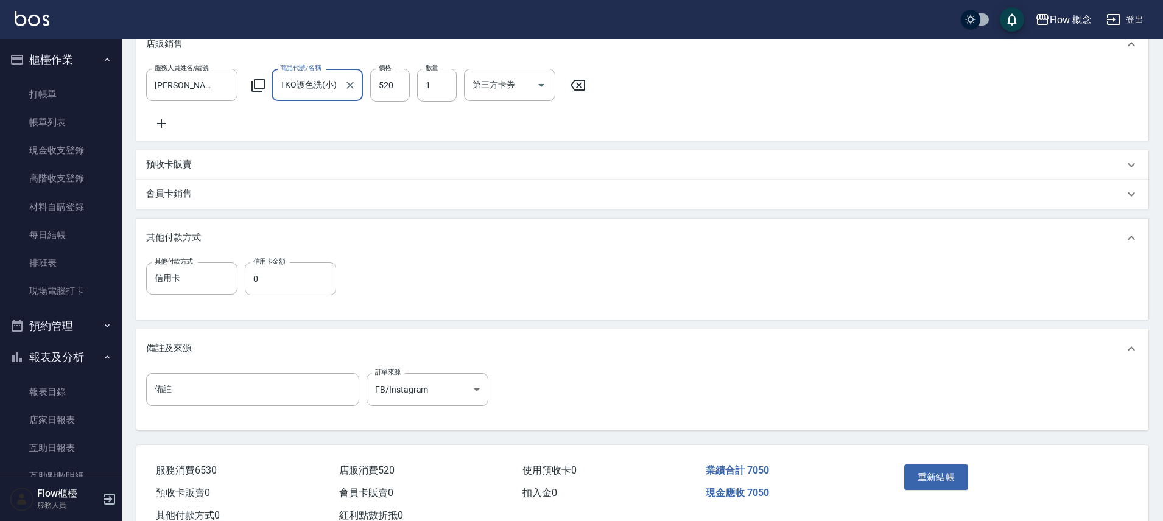
scroll to position [405, 0]
click at [290, 280] on input "0" at bounding box center [290, 277] width 91 height 33
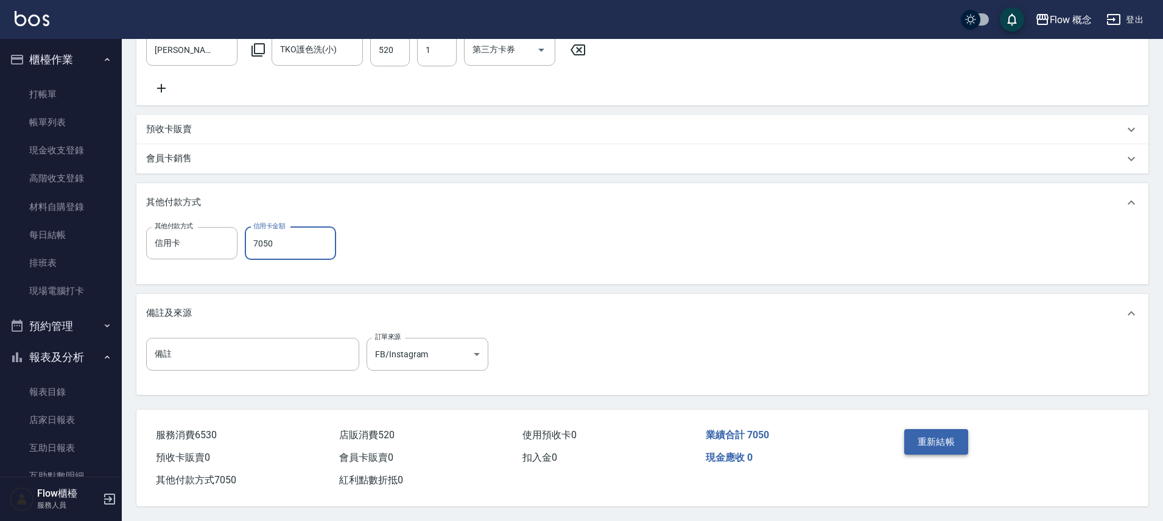
type input "7050"
click at [948, 442] on button "重新結帳" at bounding box center [936, 442] width 65 height 26
